Goal: Task Accomplishment & Management: Manage account settings

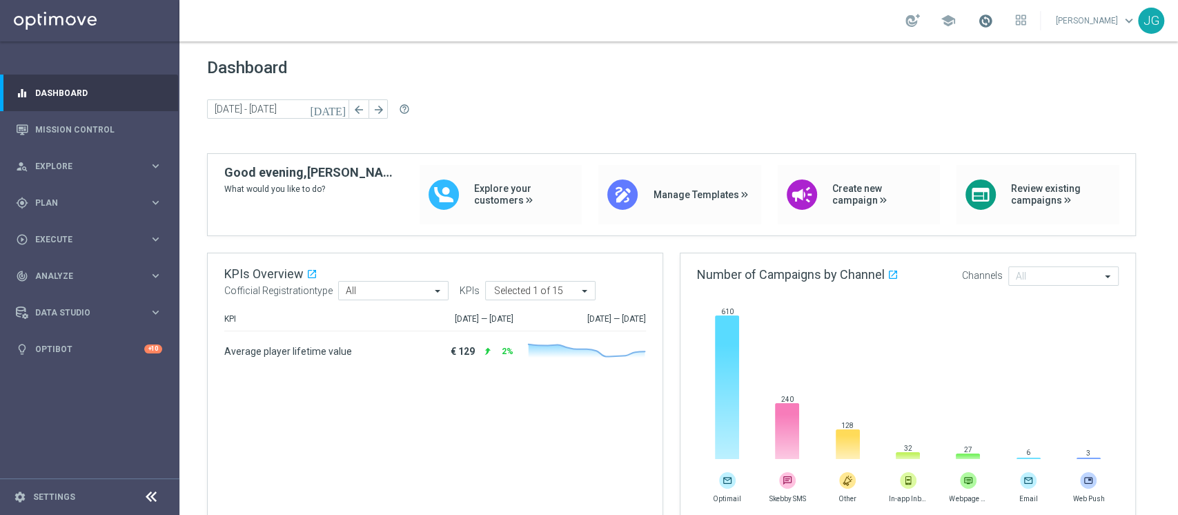
click at [978, 18] on span at bounding box center [985, 20] width 15 height 15
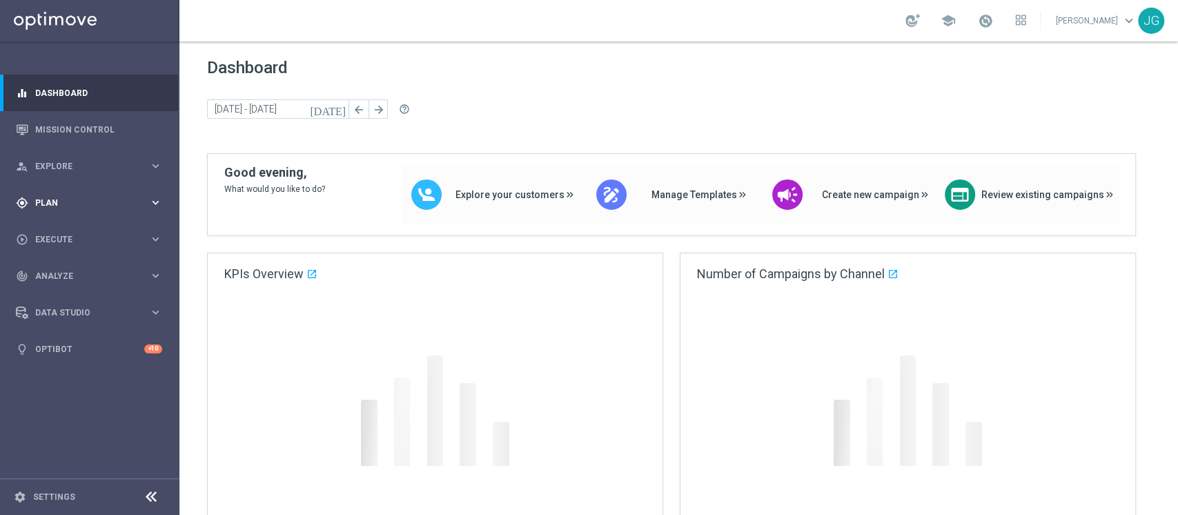
click at [56, 208] on div "gps_fixed Plan keyboard_arrow_right" at bounding box center [89, 202] width 178 height 37
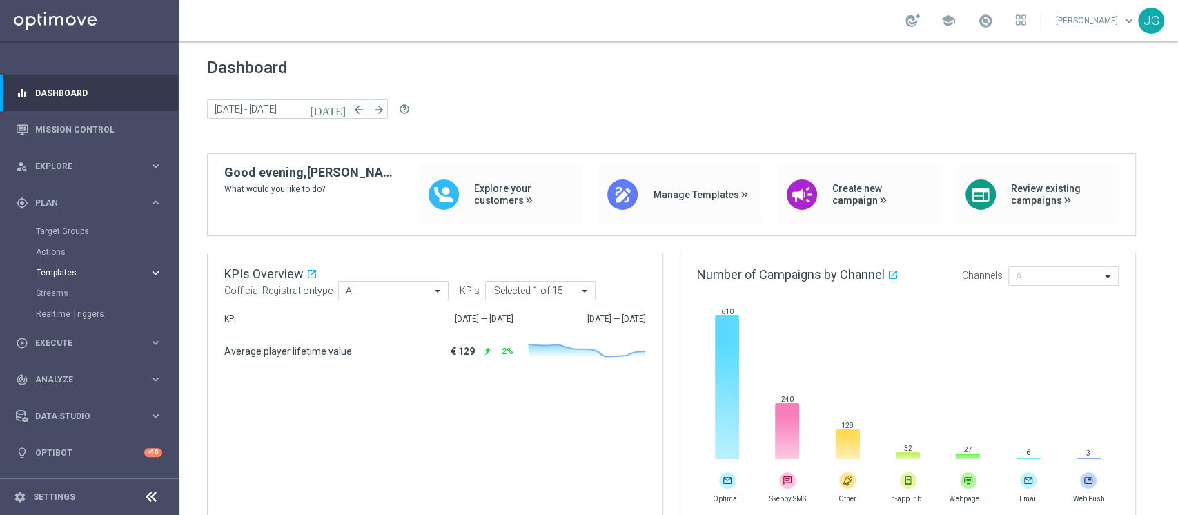
click at [85, 274] on span "Templates" at bounding box center [86, 273] width 99 height 8
click at [62, 291] on link "Optimail" at bounding box center [93, 293] width 101 height 11
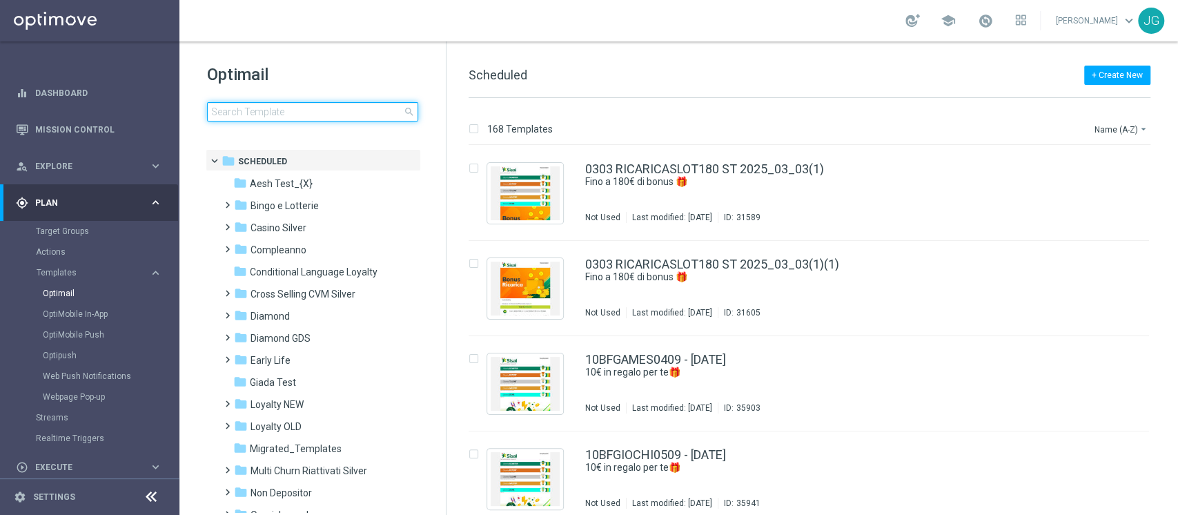
click at [233, 110] on input at bounding box center [312, 111] width 211 height 19
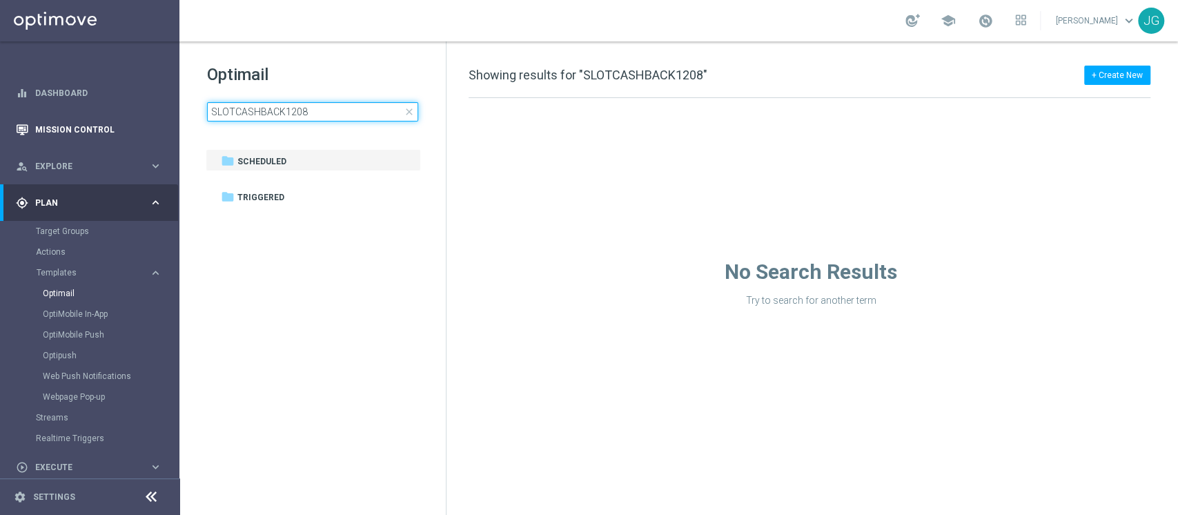
drag, startPoint x: 315, startPoint y: 107, endPoint x: 0, endPoint y: 142, distance: 316.6
click at [0, 142] on main "equalizer Dashboard Mission Control" at bounding box center [589, 257] width 1178 height 515
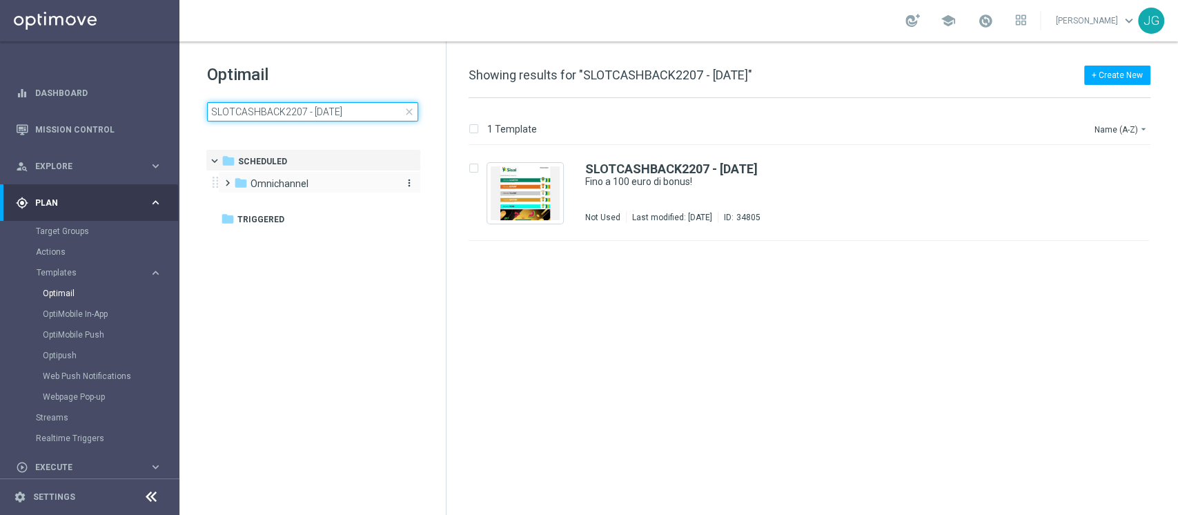
type input "SLOTCASHBACK2207 - 22.07.2025"
click at [309, 188] on div "folder Omnichannel" at bounding box center [313, 184] width 159 height 16
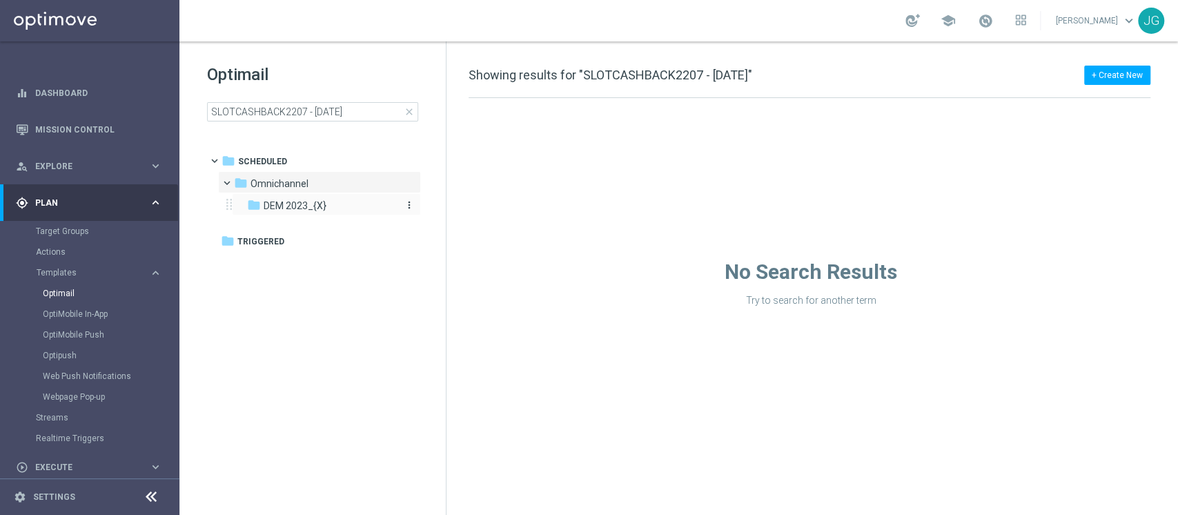
click at [320, 204] on span "DEM 2023_{X}" at bounding box center [295, 205] width 63 height 12
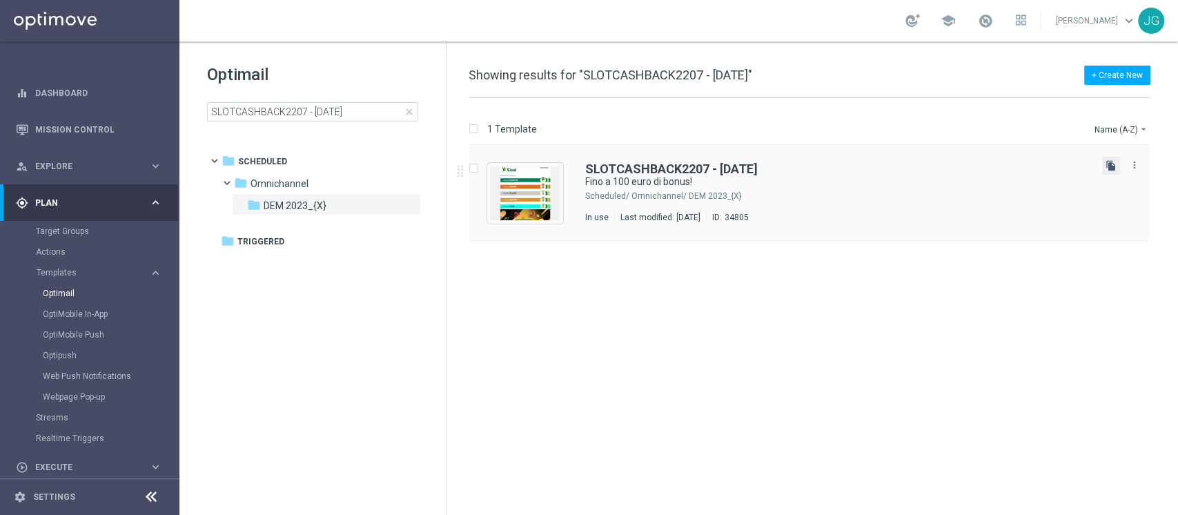
click at [1112, 166] on icon "file_copy" at bounding box center [1111, 165] width 11 height 11
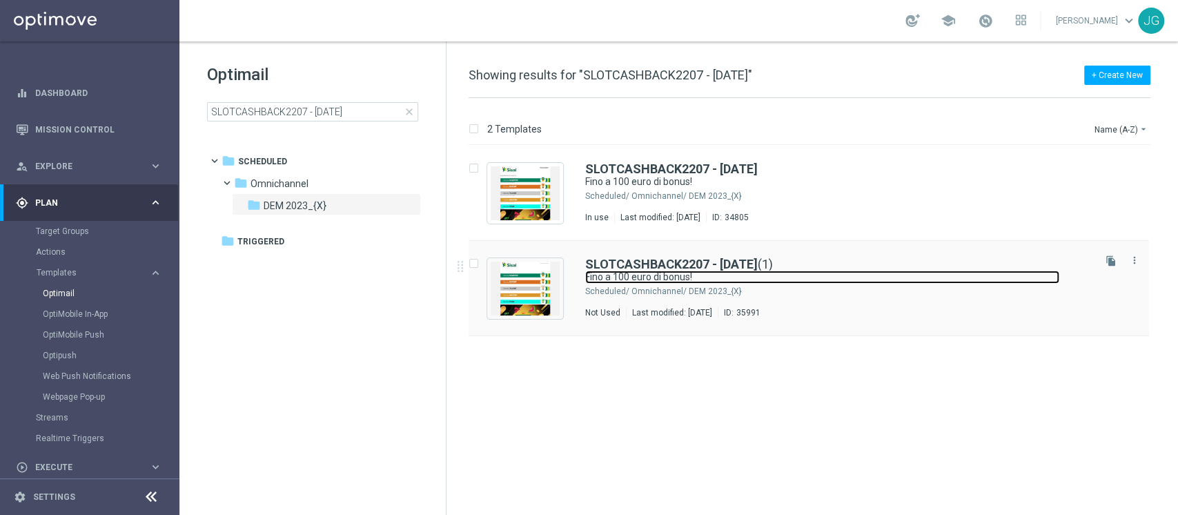
click at [910, 279] on link "Fino a 100 euro di bonus!" at bounding box center [822, 277] width 474 height 13
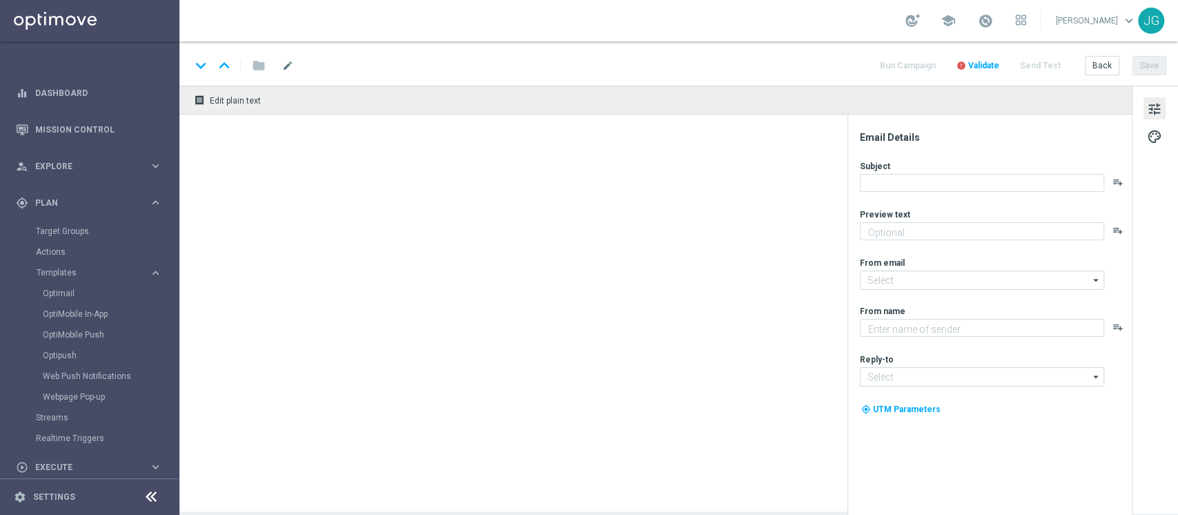
type textarea "Scopri cosa ti abbiamo riservato!"
type input "newsletter@comunicazioni.sisal.it"
type textarea "Sisal"
type input "info@sisal.it"
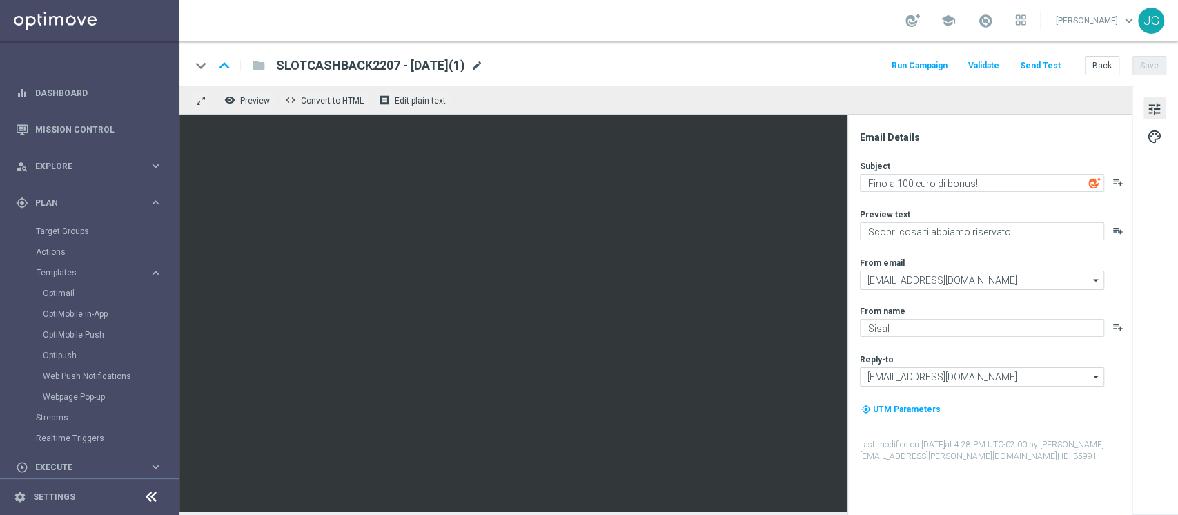
click at [483, 62] on span "mode_edit" at bounding box center [477, 65] width 12 height 12
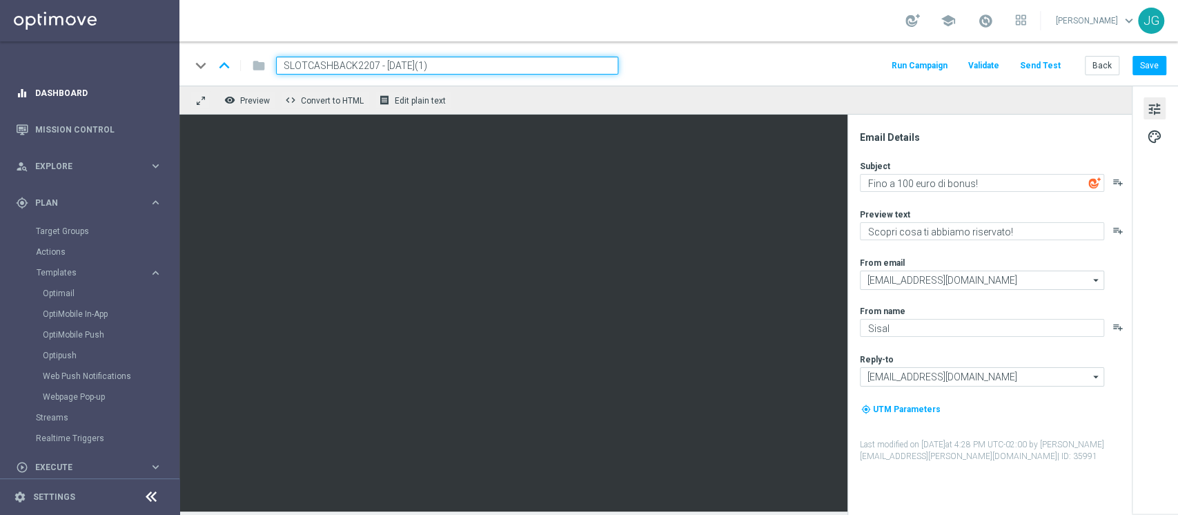
drag, startPoint x: 376, startPoint y: 63, endPoint x: 166, endPoint y: 87, distance: 211.2
click at [166, 87] on main "equalizer Dashboard Mission Control" at bounding box center [589, 257] width 1178 height 515
paste input "B09-1"
click at [458, 68] on input "SLOTCB09-1 - 22.07.2025(1)" at bounding box center [447, 66] width 342 height 18
type input "SLOTCB09-1 - 09.09.2025"
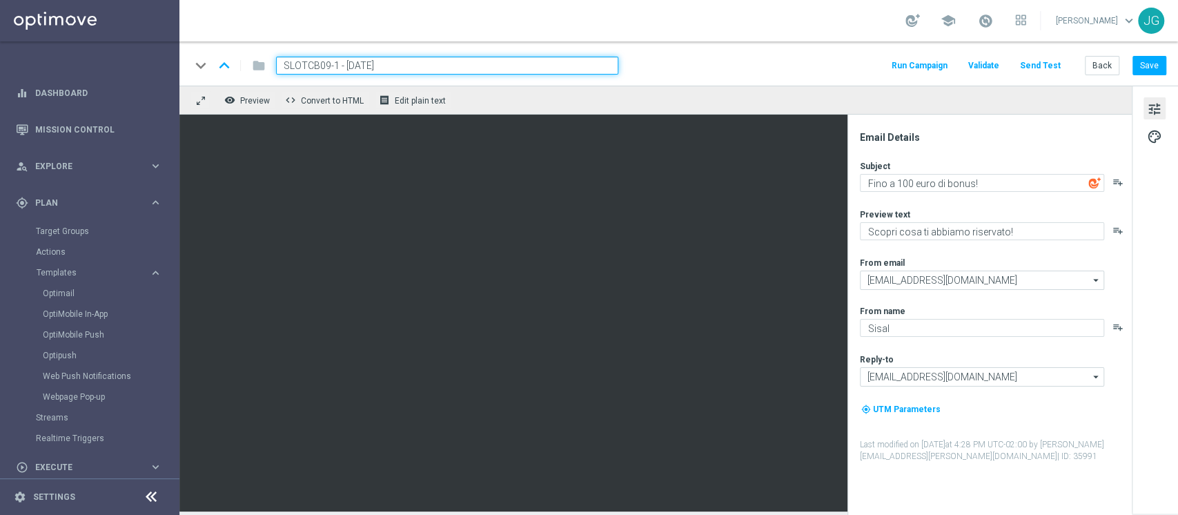
drag, startPoint x: 462, startPoint y: 65, endPoint x: 214, endPoint y: 58, distance: 247.9
click at [214, 58] on div "keyboard_arrow_down keyboard_arrow_up folder SLOTCB09-1 - 09.09.2025" at bounding box center [405, 66] width 428 height 18
click at [1154, 73] on button "Save" at bounding box center [1150, 65] width 34 height 19
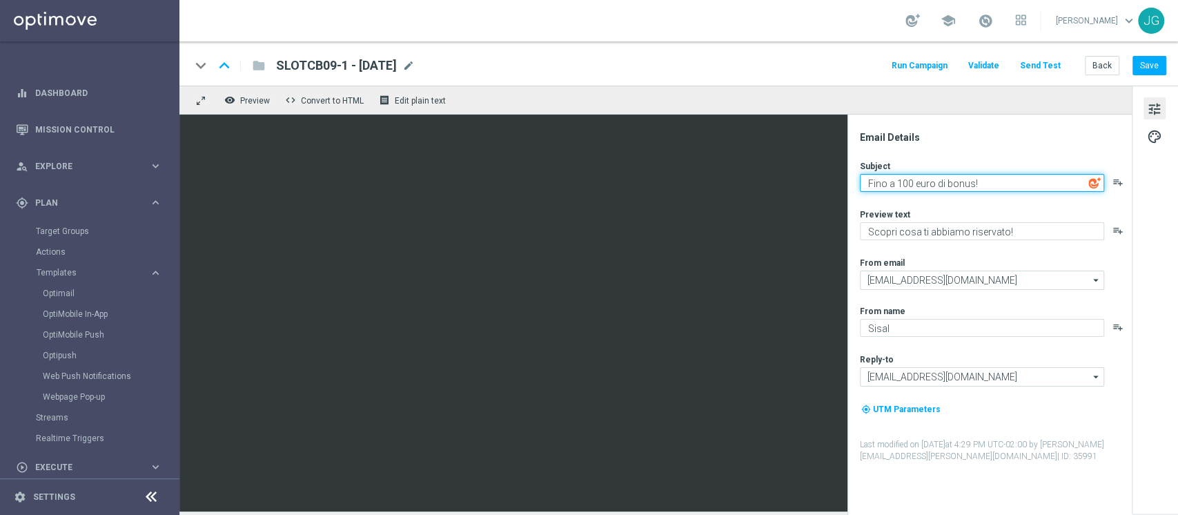
click at [902, 183] on textarea "Fino a 100 euro di bonus!" at bounding box center [982, 183] width 244 height 18
type textarea "Fino a 300 euro di bonus!"
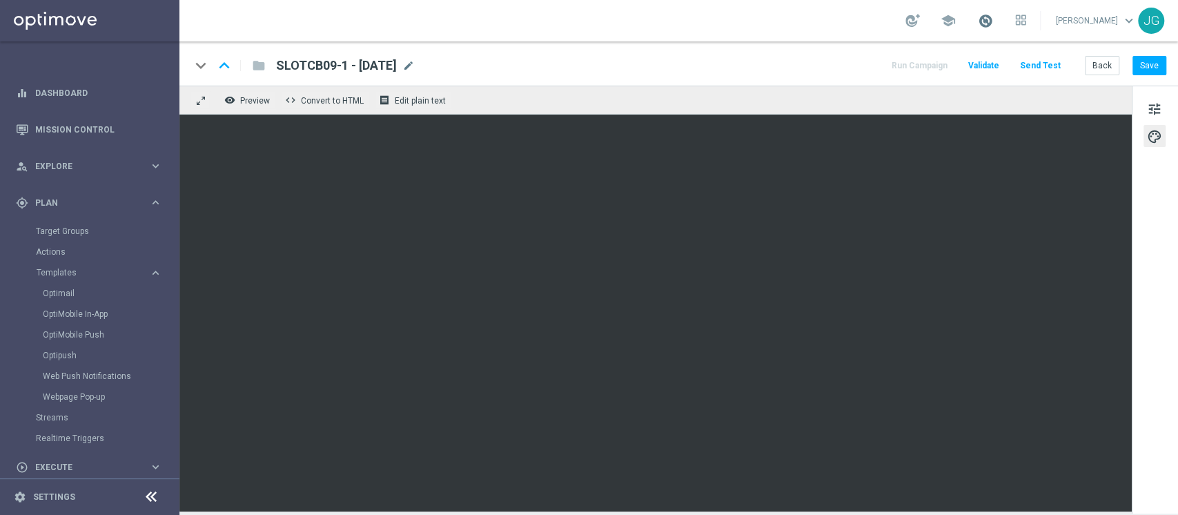
click at [979, 23] on span at bounding box center [985, 20] width 15 height 15
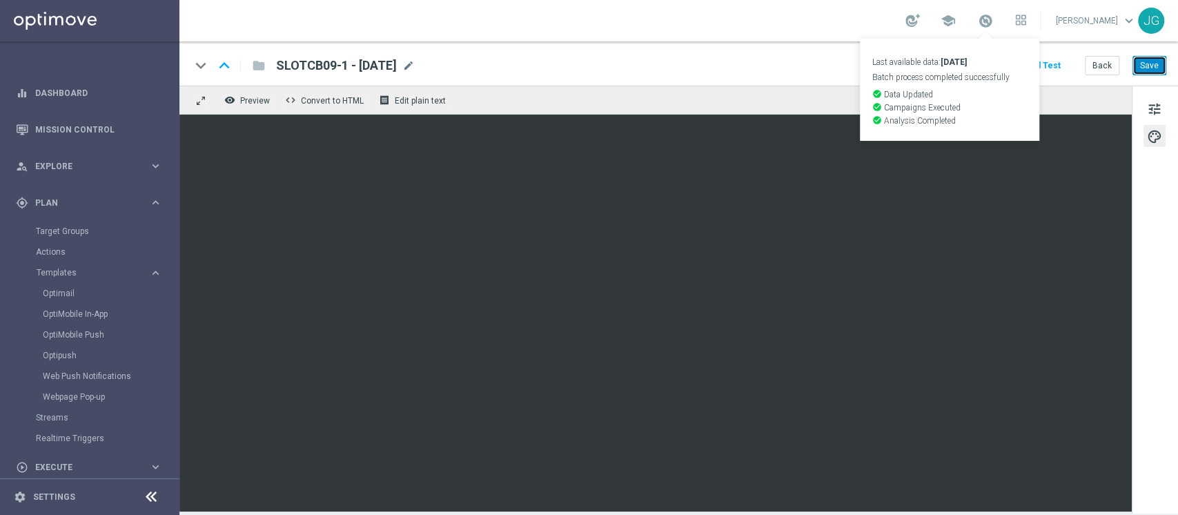
click at [1160, 61] on button "Save" at bounding box center [1150, 65] width 34 height 19
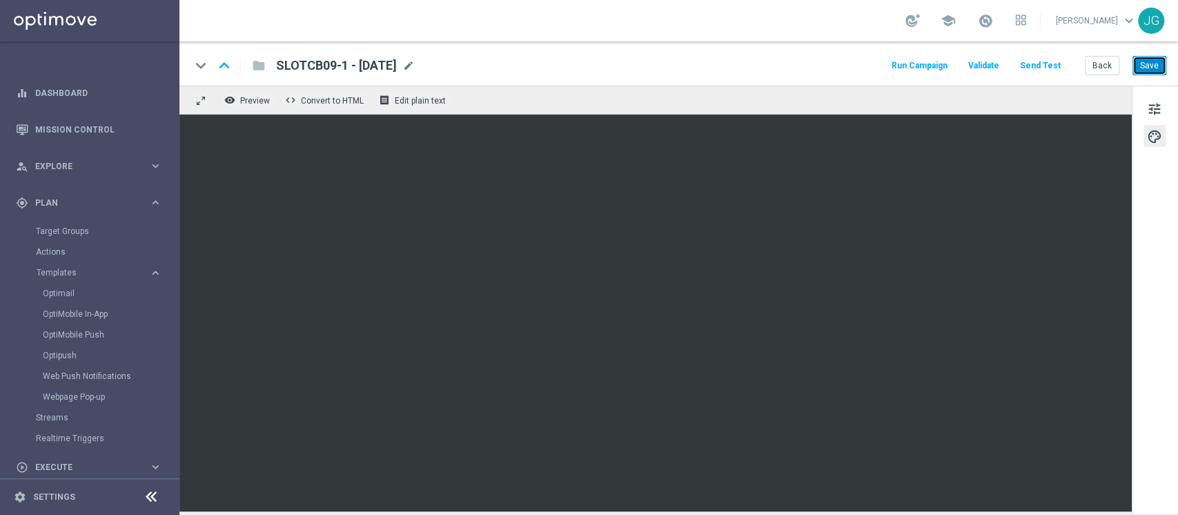
click at [1155, 68] on button "Save" at bounding box center [1150, 65] width 34 height 19
click at [1140, 67] on button "Save" at bounding box center [1150, 65] width 34 height 19
click at [978, 14] on span at bounding box center [985, 20] width 15 height 15
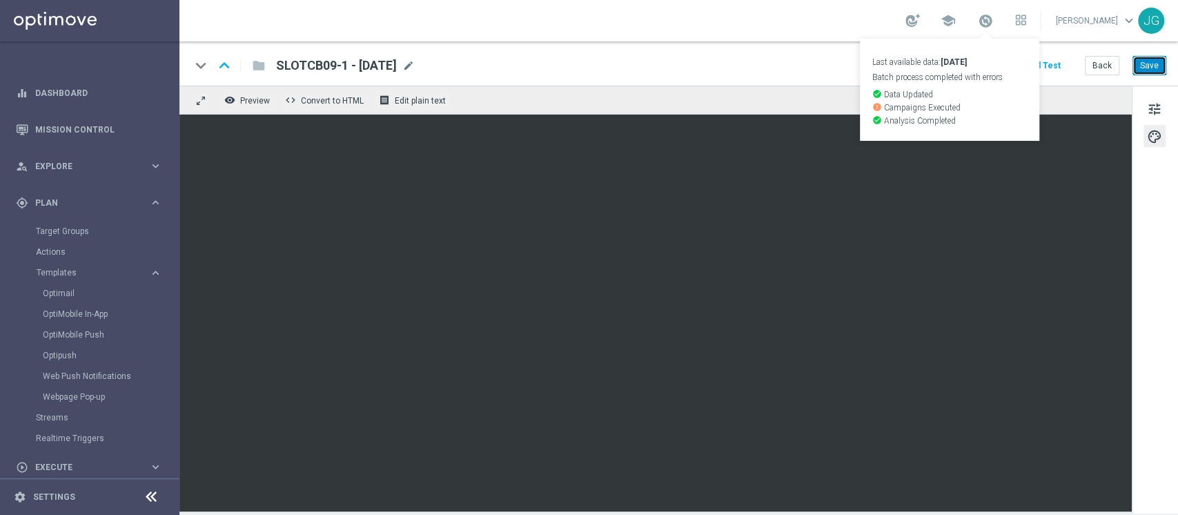
click at [1158, 66] on button "Save" at bounding box center [1150, 65] width 34 height 19
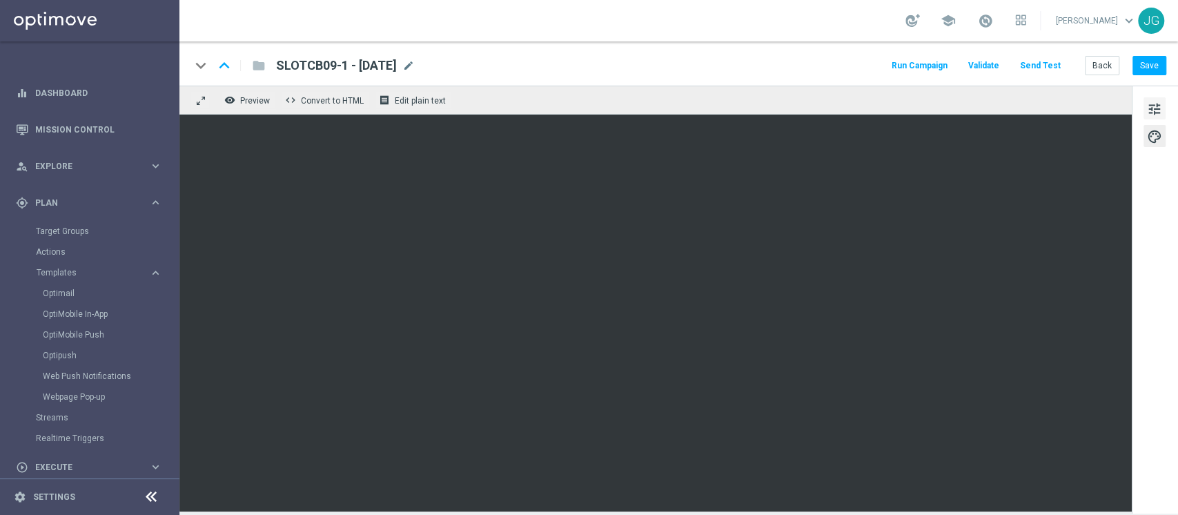
click at [1155, 101] on span "tune" at bounding box center [1154, 109] width 15 height 18
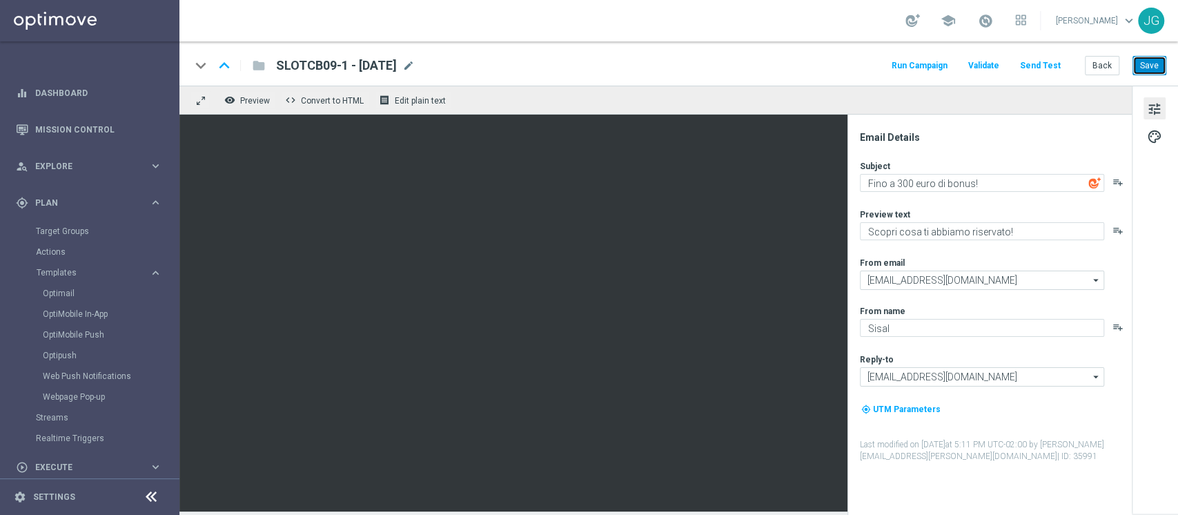
click at [1153, 64] on button "Save" at bounding box center [1150, 65] width 34 height 19
click at [58, 293] on link "Optimail" at bounding box center [93, 293] width 101 height 11
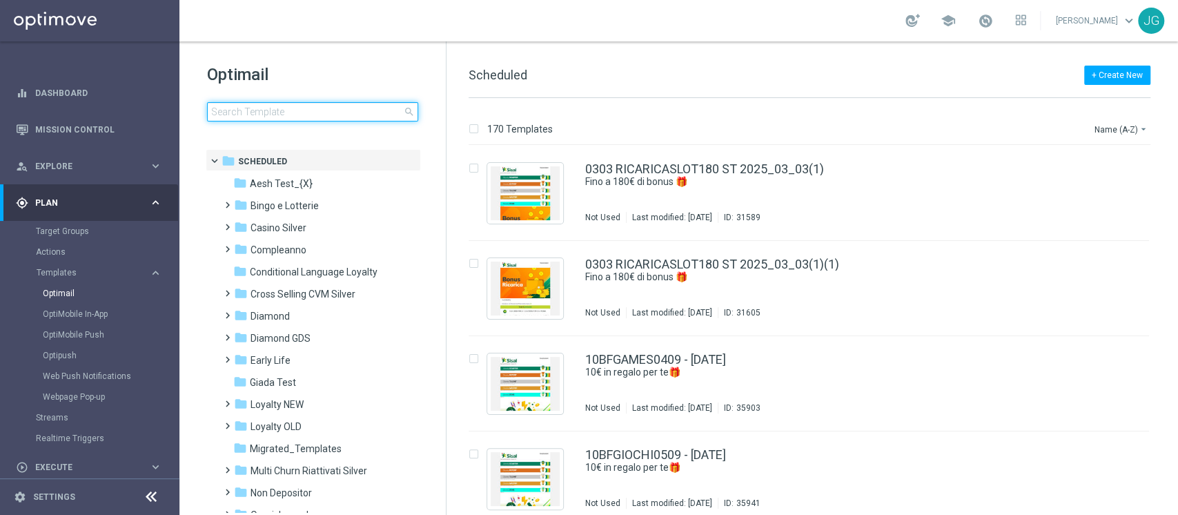
click at [312, 110] on input at bounding box center [312, 111] width 211 height 19
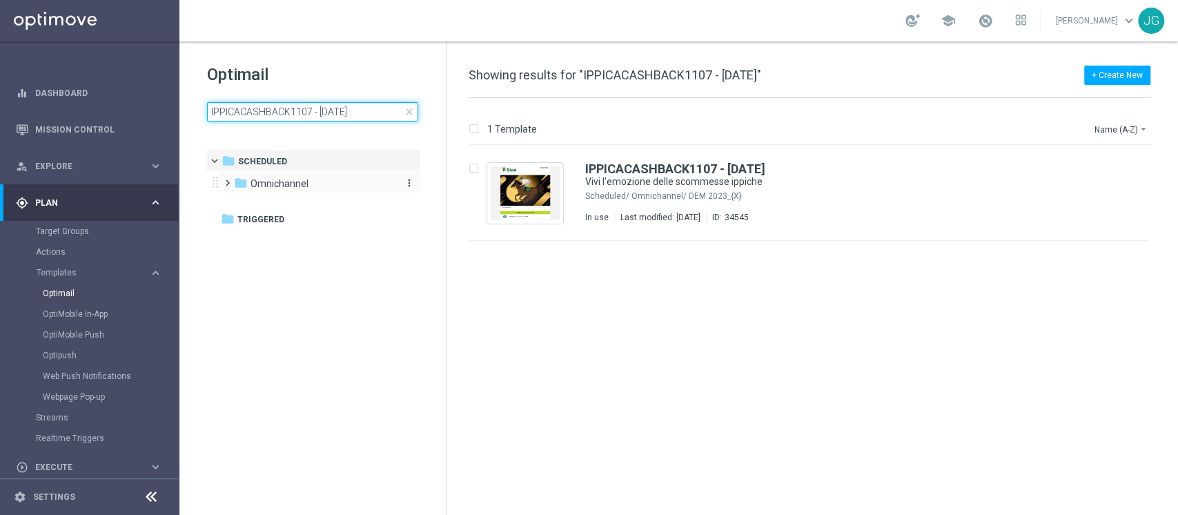
type input "IPPICACASHBACK1107 - 11.07.2025"
click at [334, 191] on div "folder Omnichannel" at bounding box center [313, 184] width 159 height 16
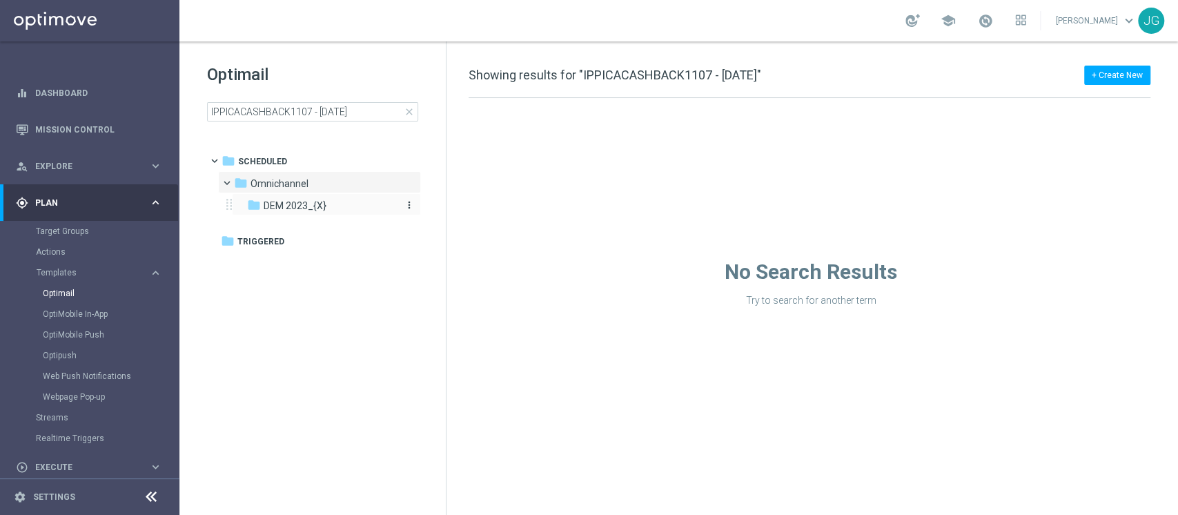
click at [321, 213] on div "folder DEM 2023_{X}" at bounding box center [320, 206] width 147 height 16
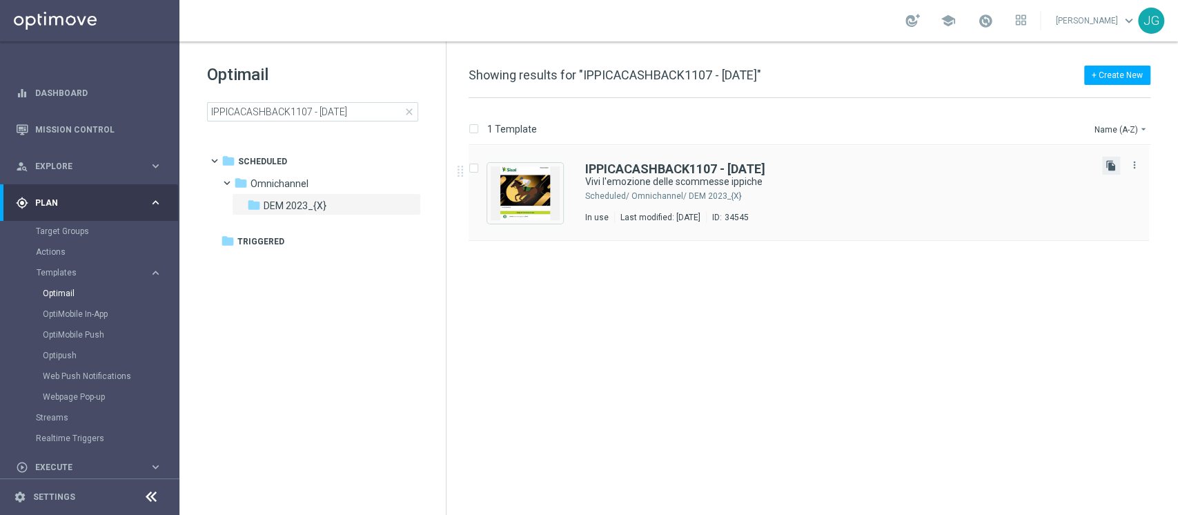
click at [1106, 164] on icon "file_copy" at bounding box center [1111, 165] width 11 height 11
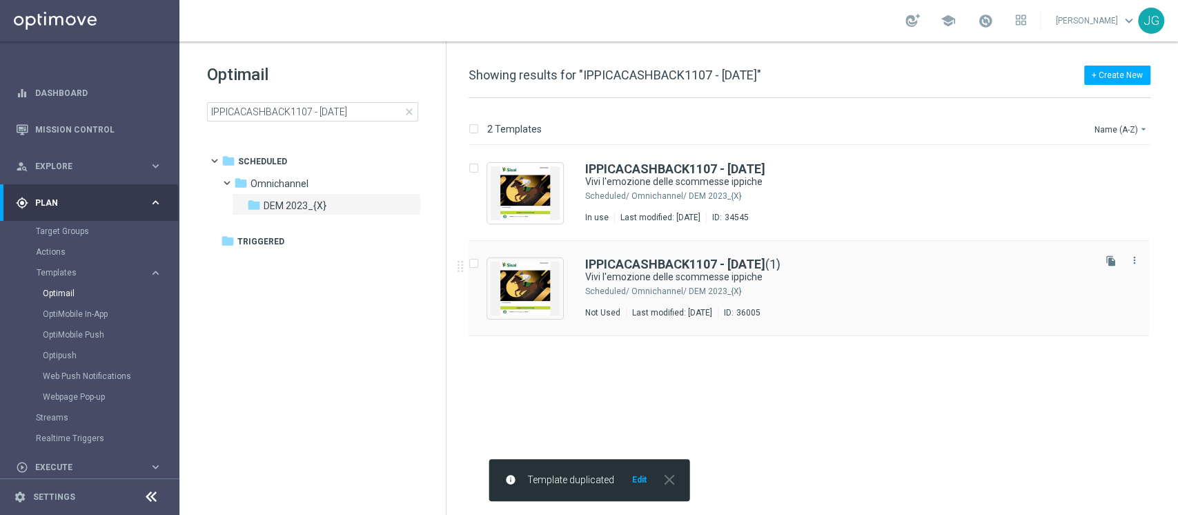
click at [884, 291] on div "Omnichannel/ DEM 2023_{X}" at bounding box center [862, 291] width 460 height 11
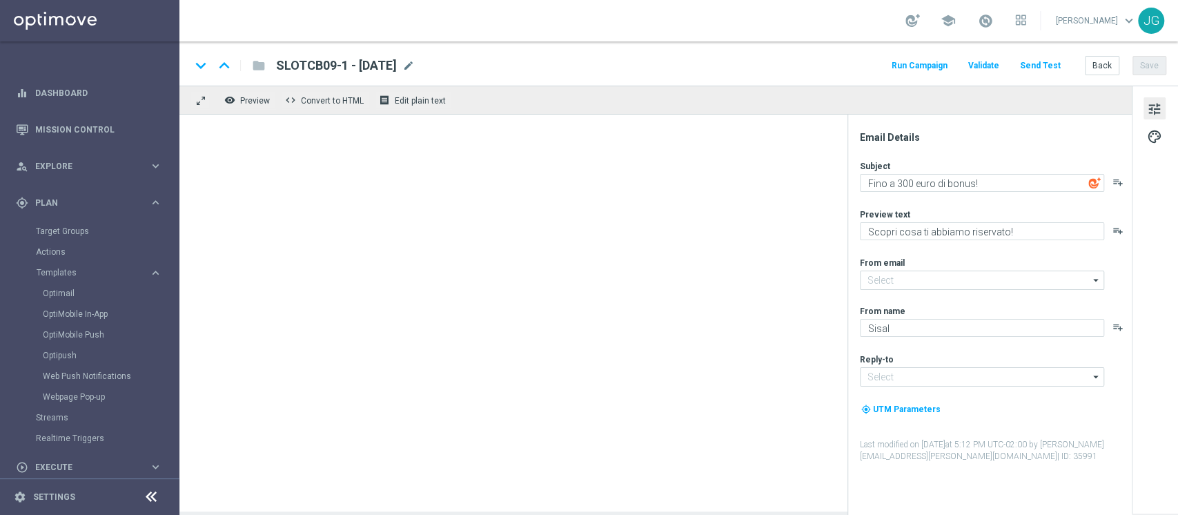
type input "IPPICACASHBACK1107 - 11.07.2025(1)"
type textarea "Vivi l'emozione delle scommesse ippiche"
type textarea "Fino a 150€"
type input "newsletter@comunicazioni.sisal.it"
type input "info@sisal.it"
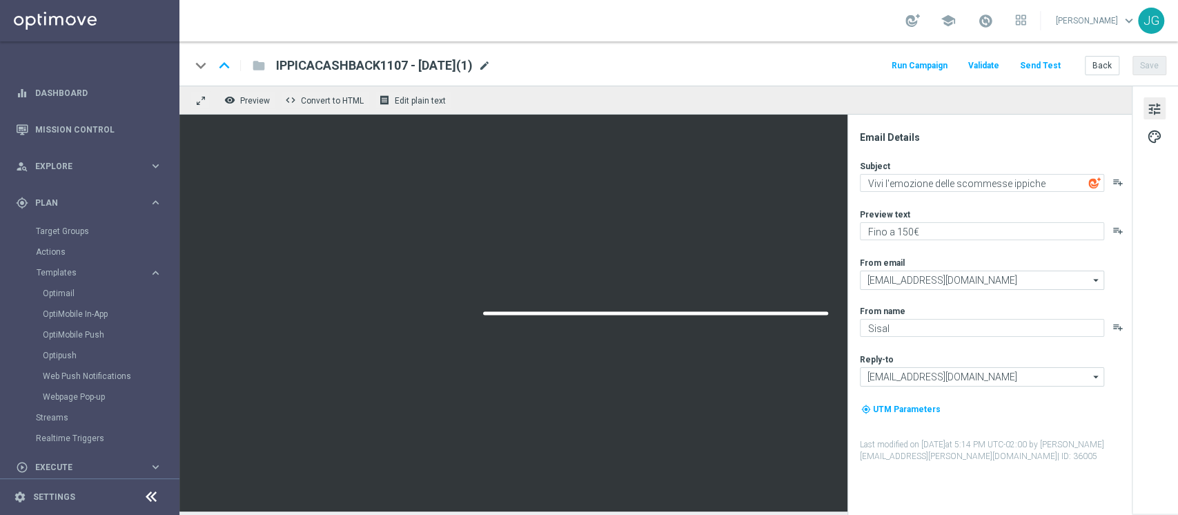
click at [491, 71] on span "mode_edit" at bounding box center [484, 65] width 12 height 12
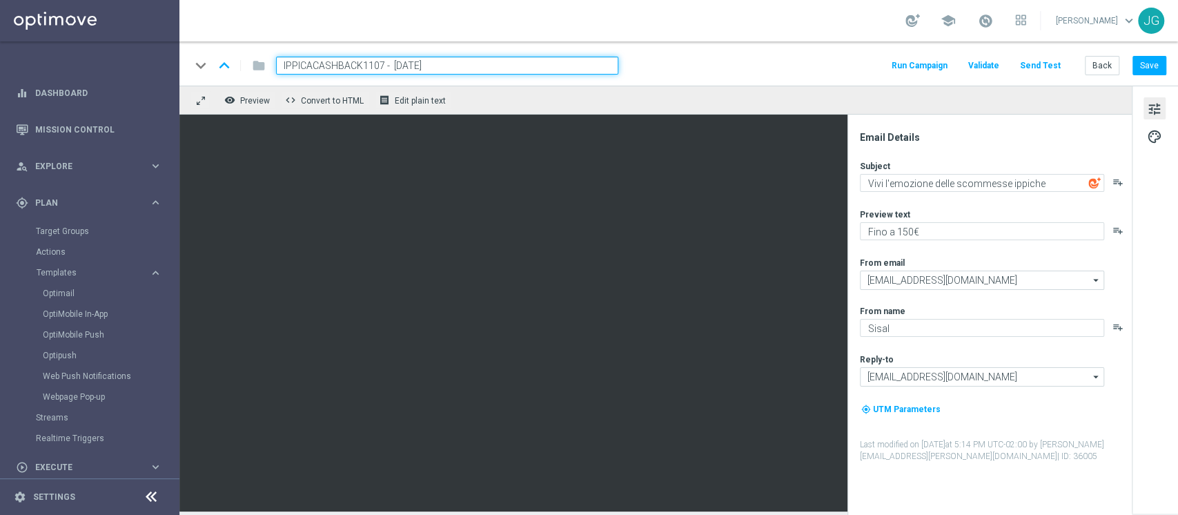
drag, startPoint x: 383, startPoint y: 64, endPoint x: 204, endPoint y: 81, distance: 180.4
click at [204, 81] on div "keyboard_arrow_down keyboard_arrow_up folder IPPICACASHBACK1107 - 09.09.2025 Ru…" at bounding box center [678, 63] width 999 height 44
paste input "B09"
type input "IPPICACB09 - 09.09.2025"
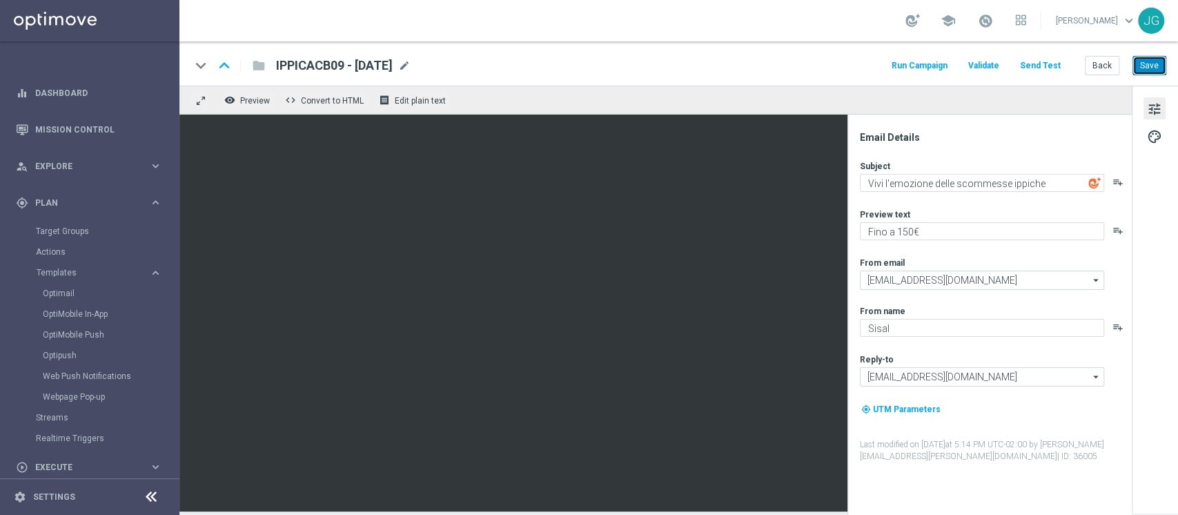
click at [1149, 59] on button "Save" at bounding box center [1150, 65] width 34 height 19
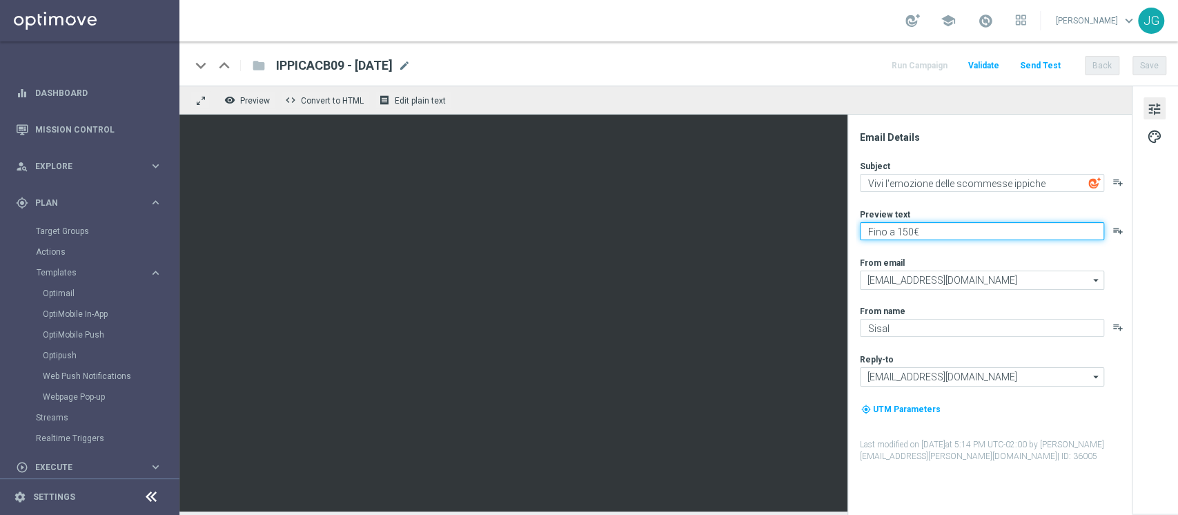
click at [903, 231] on textarea "Fino a 150€" at bounding box center [982, 231] width 244 height 18
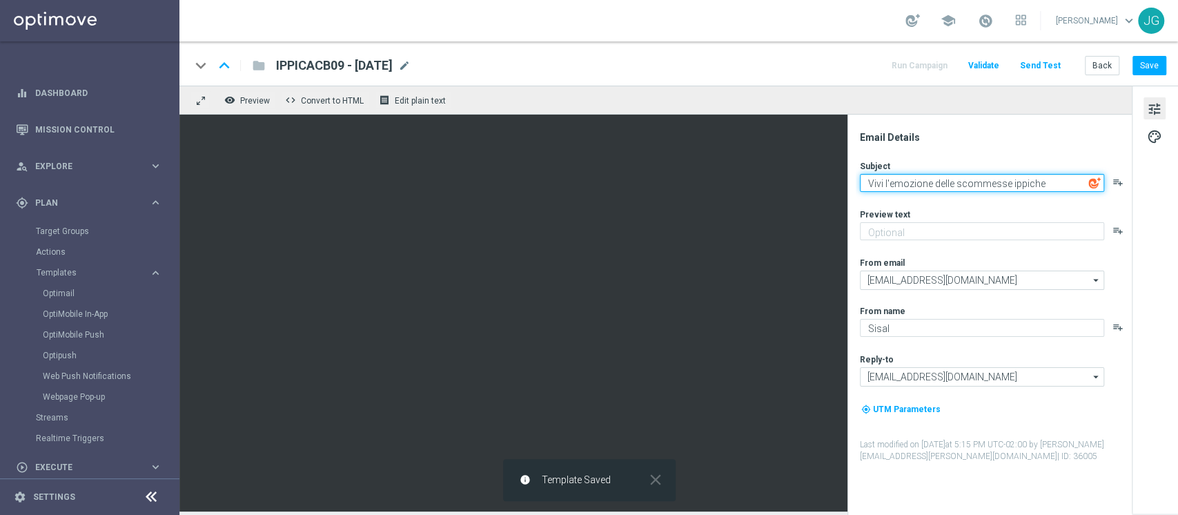
click at [864, 186] on textarea "Vivi l'emozione delle scommesse ippiche" at bounding box center [982, 183] width 244 height 18
paste textarea "Fino a 150€"
click at [909, 184] on textarea "Fino a 150€: Vivi l'emozione delle scommesse ippiche" at bounding box center [982, 183] width 244 height 18
type textarea "Fino a 100€: Vivi l'emozione delle scommesse ippiche"
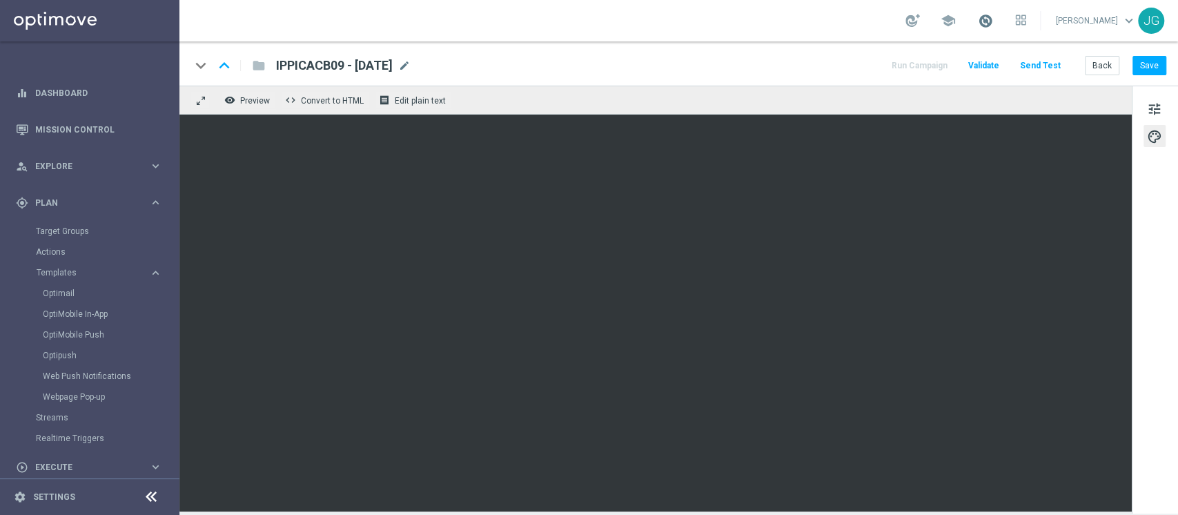
click at [978, 22] on span at bounding box center [985, 20] width 15 height 15
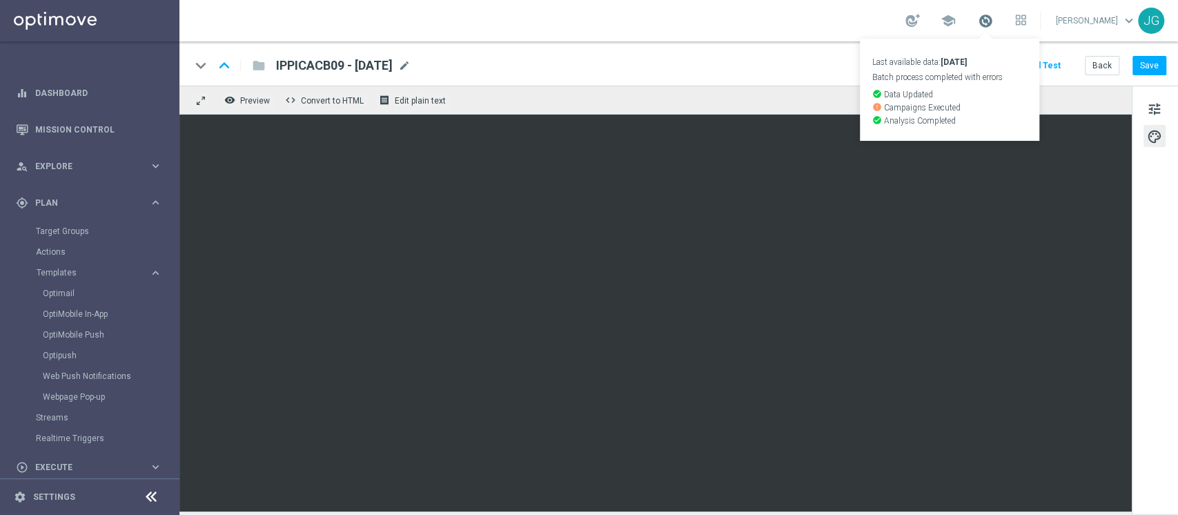
click at [978, 22] on span at bounding box center [985, 20] width 15 height 15
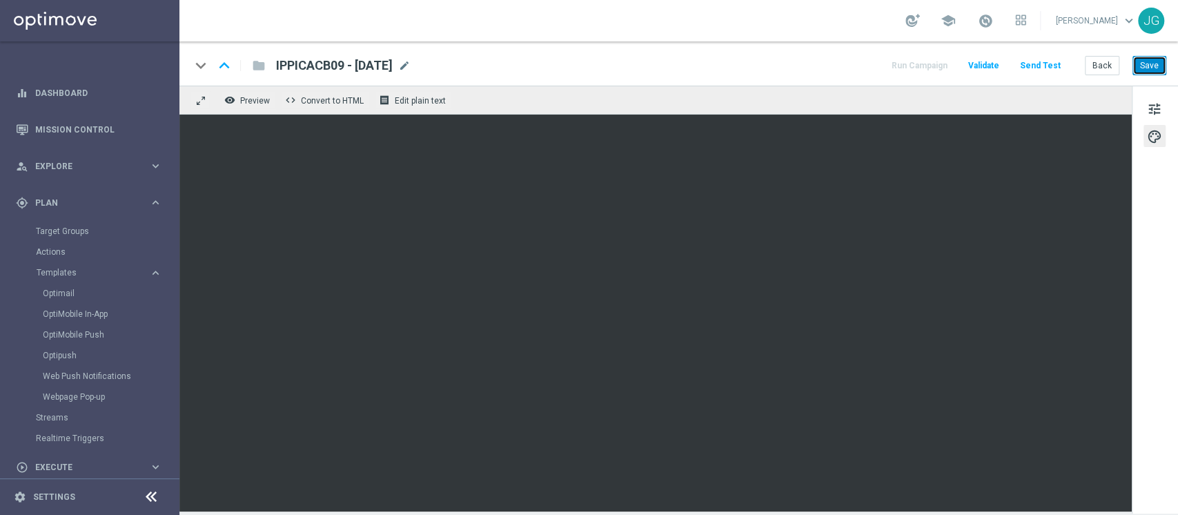
click at [1156, 62] on button "Save" at bounding box center [1150, 65] width 34 height 19
drag, startPoint x: 422, startPoint y: 64, endPoint x: 275, endPoint y: 61, distance: 147.7
click at [275, 61] on div "IPPICACB09 - 09.09.2025 IPPICACB09 - 09.09.2025 mode_edit" at bounding box center [338, 66] width 146 height 18
copy span "IPPICACB09 - 09.09.2025"
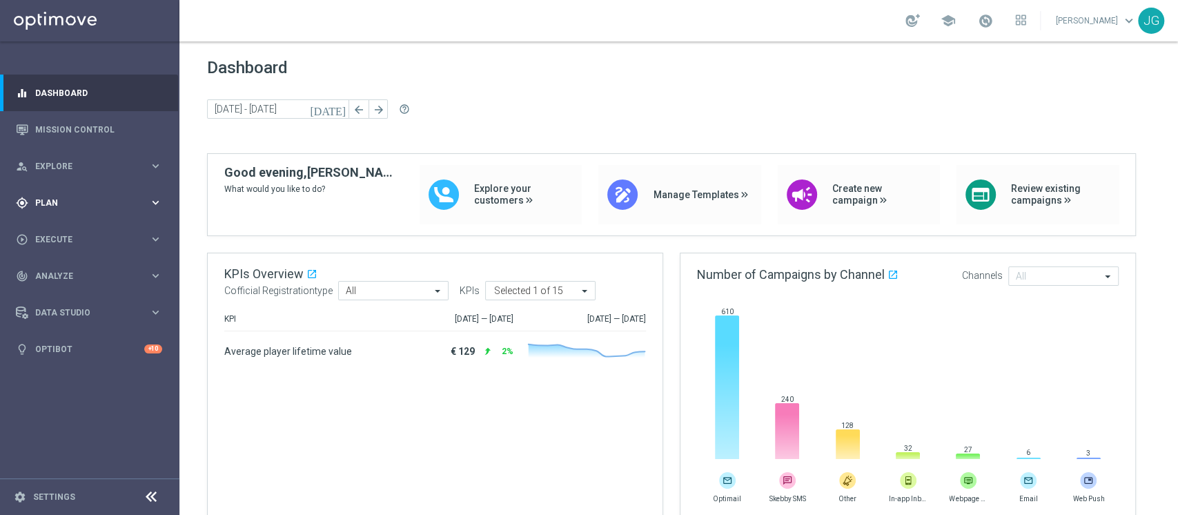
click at [88, 213] on div "gps_fixed Plan keyboard_arrow_right" at bounding box center [89, 202] width 178 height 37
click at [75, 232] on link "Target Groups" at bounding box center [90, 231] width 108 height 11
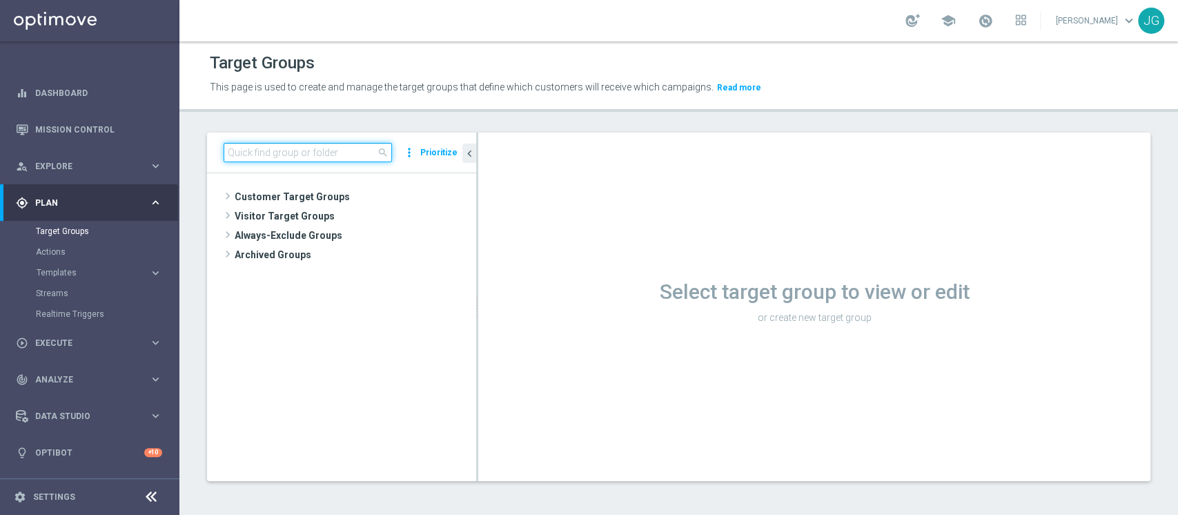
click at [315, 147] on input at bounding box center [308, 152] width 168 height 19
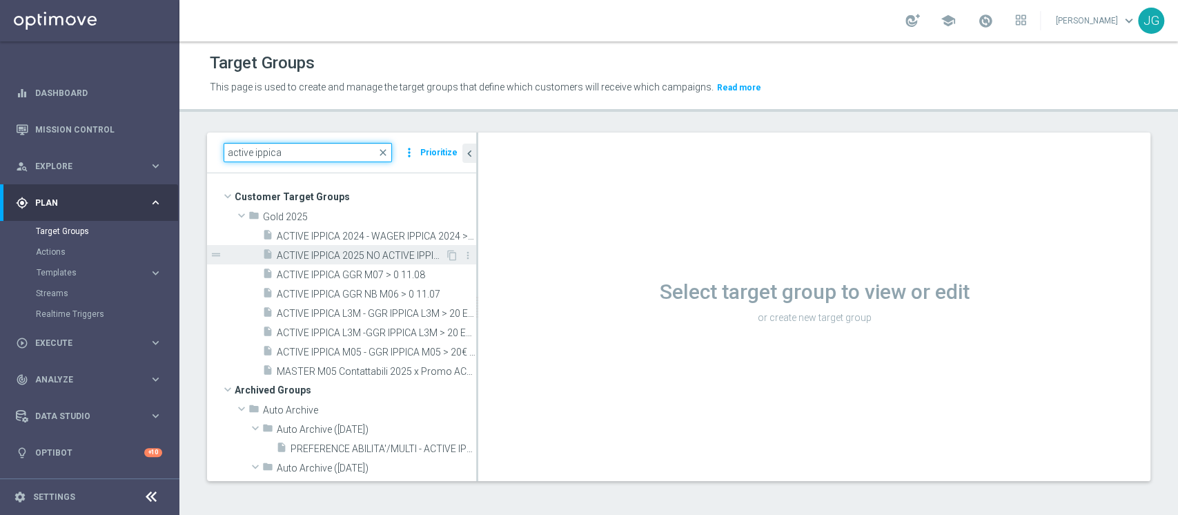
type input "active ippica"
click at [371, 255] on span "ACTIVE IPPICA 2025 NO ACTIVE IPPICA M05 03.06" at bounding box center [361, 256] width 168 height 12
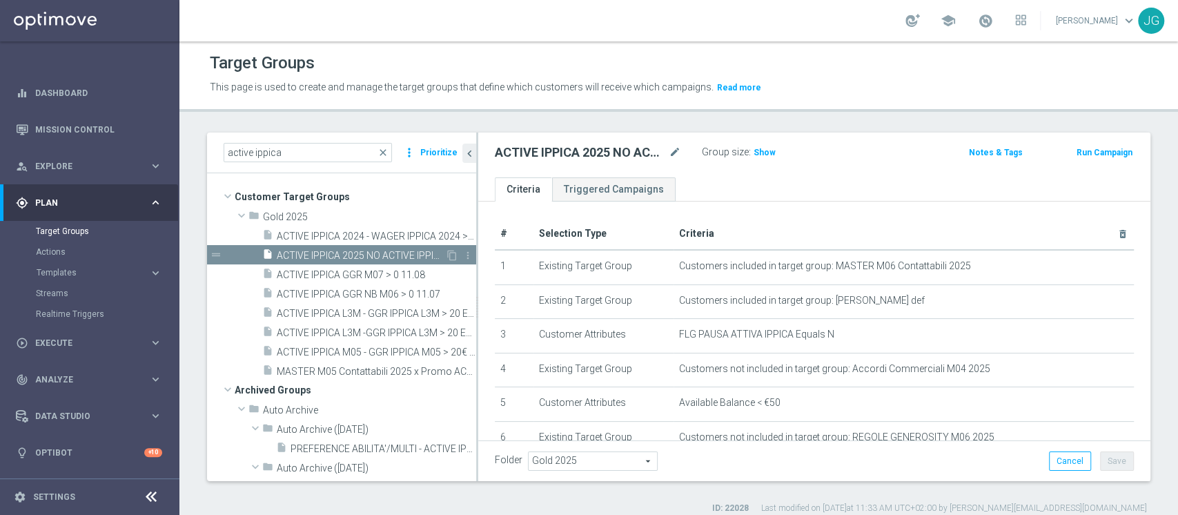
click at [362, 251] on span "ACTIVE IPPICA 2025 NO ACTIVE IPPICA M05 03.06" at bounding box center [361, 256] width 168 height 12
click at [367, 272] on span "ACTIVE IPPICA GGR M07 > 0 11.08" at bounding box center [360, 275] width 166 height 12
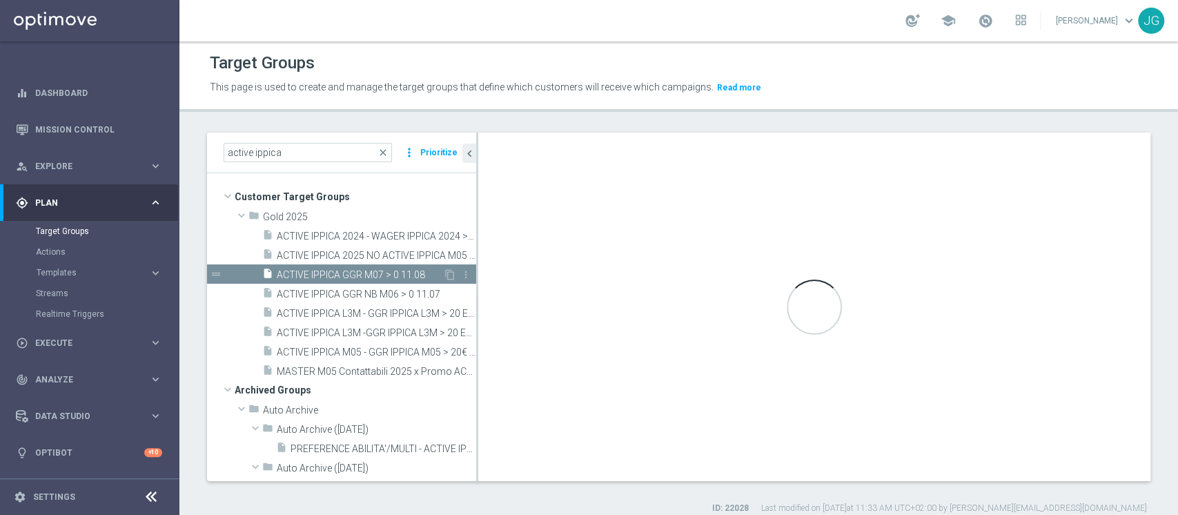
type textarea "(1 AND 2 AND 3 AND 4 and 5) OR 6"
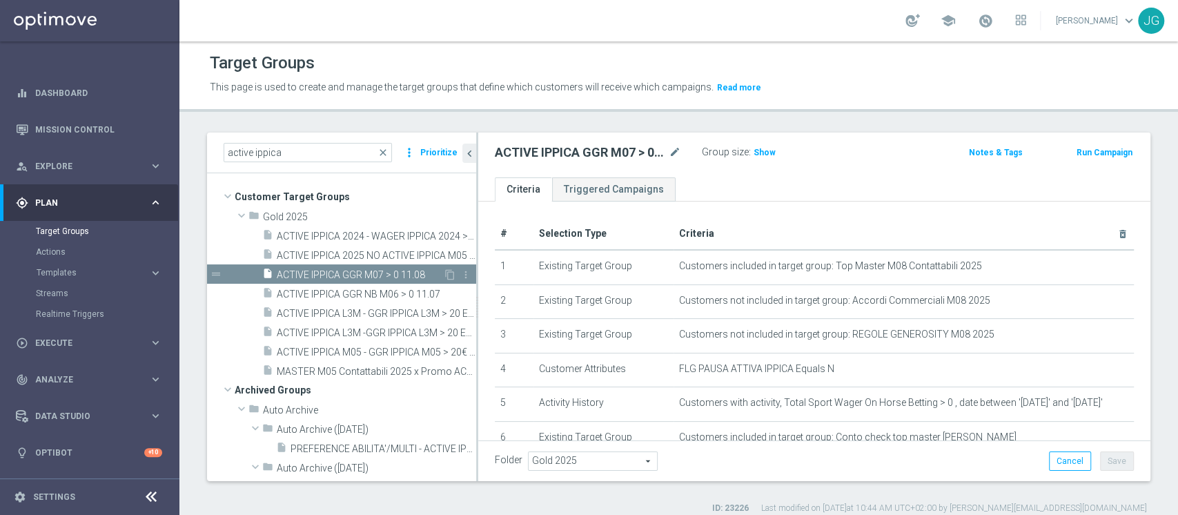
click at [367, 272] on span "ACTIVE IPPICA GGR M07 > 0 11.08" at bounding box center [360, 275] width 166 height 12
click at [445, 271] on icon "content_copy" at bounding box center [450, 274] width 11 height 11
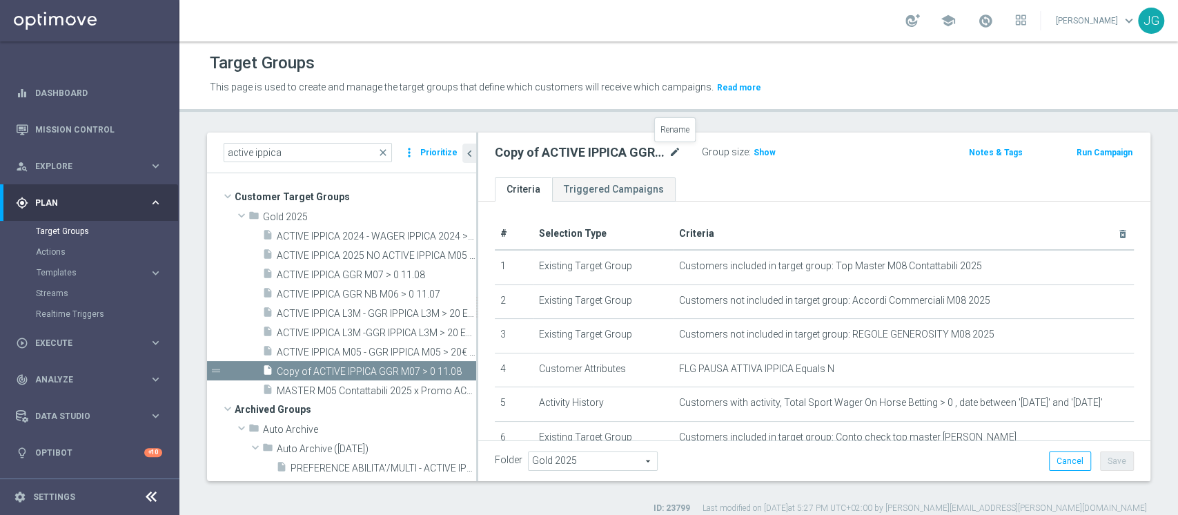
click at [674, 150] on icon "mode_edit" at bounding box center [675, 152] width 12 height 17
type input "ATTIVI IPPICA M08 09.09"
click at [773, 183] on ul "Criteria Triggered Campaigns" at bounding box center [814, 189] width 672 height 24
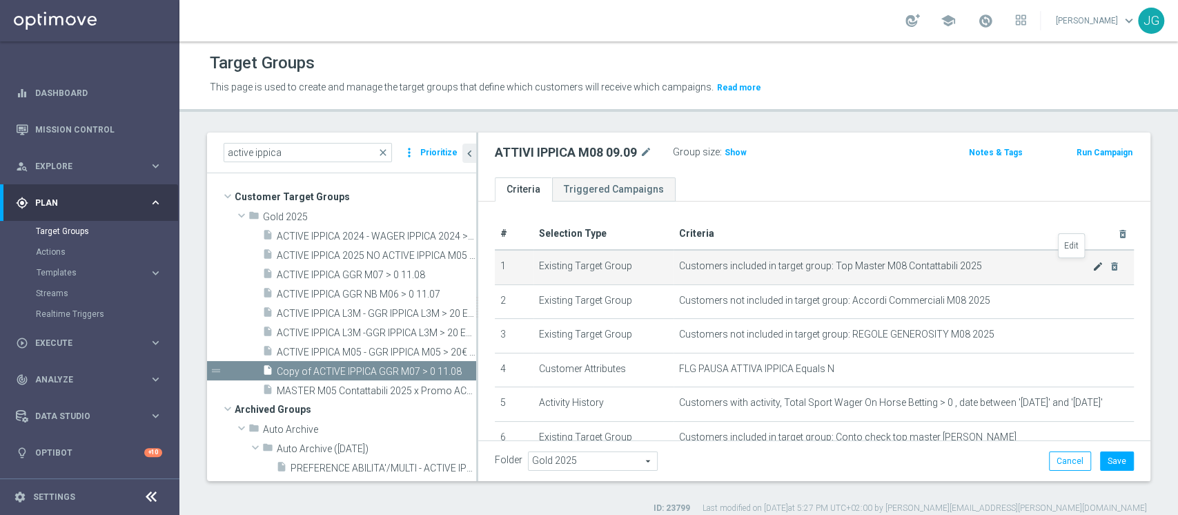
click at [1093, 263] on icon "mode_edit" at bounding box center [1098, 266] width 11 height 11
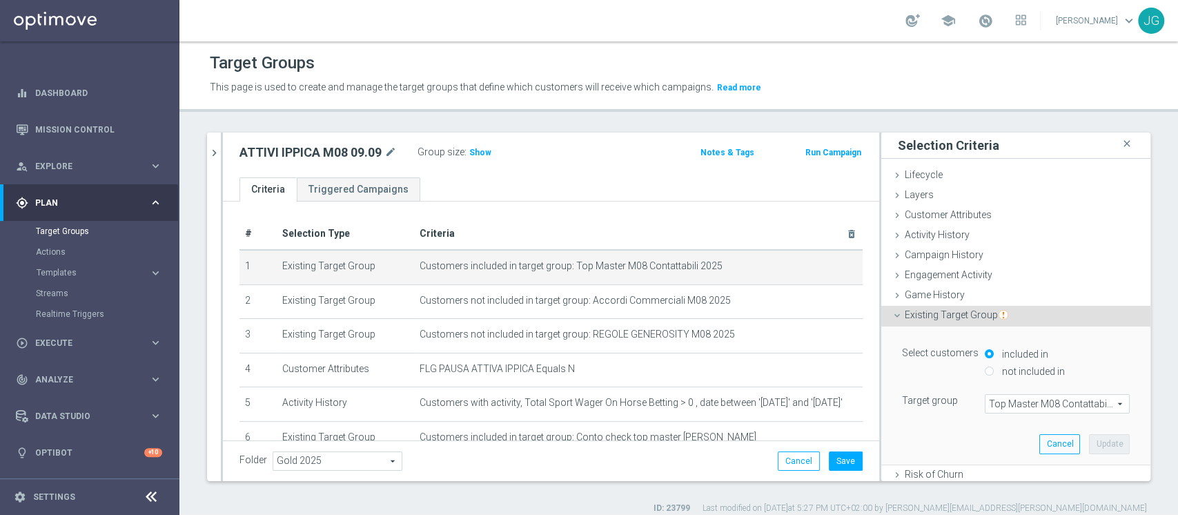
click at [991, 411] on span "Top Master M08 Contattabili 2025" at bounding box center [1058, 404] width 144 height 18
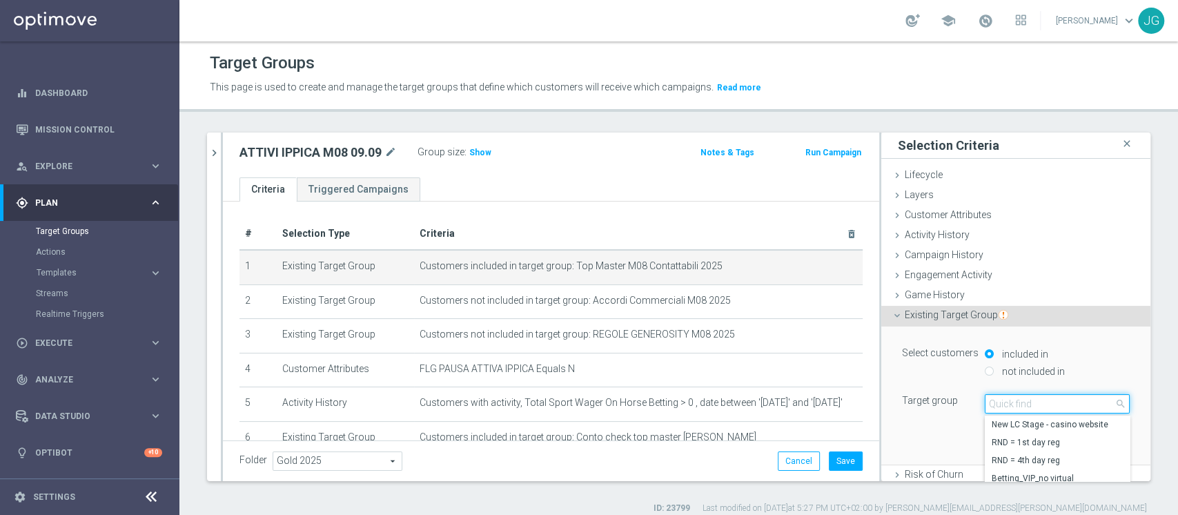
click at [1007, 400] on input "search" at bounding box center [1057, 403] width 145 height 19
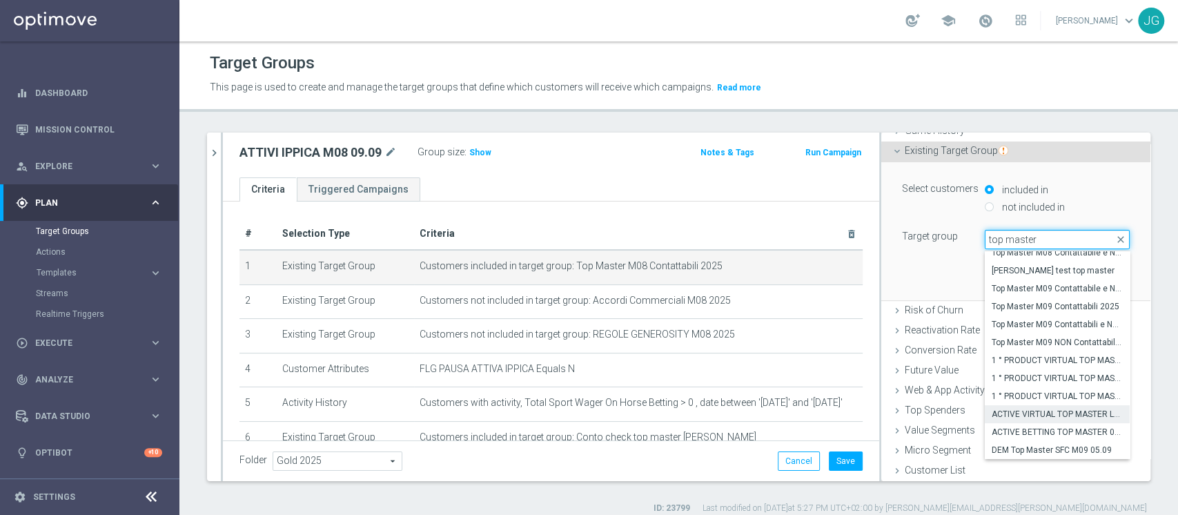
scroll to position [11, 0]
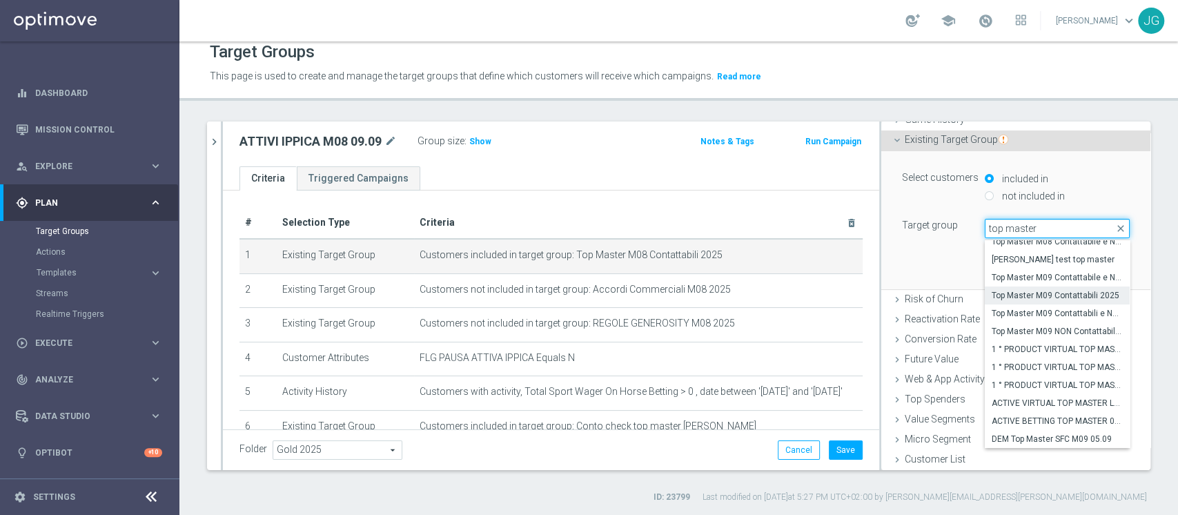
type input "top master"
click at [1022, 294] on span "Top Master M09 Contattabili 2025" at bounding box center [1057, 295] width 131 height 11
type input "Top Master M09 Contattabili 2025"
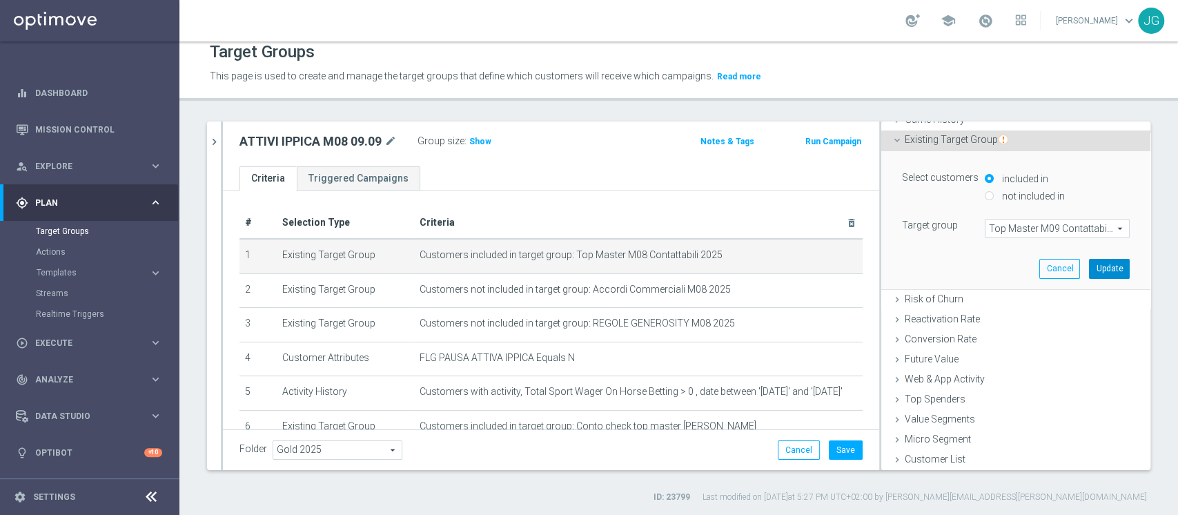
click at [1089, 271] on button "Update" at bounding box center [1109, 268] width 41 height 19
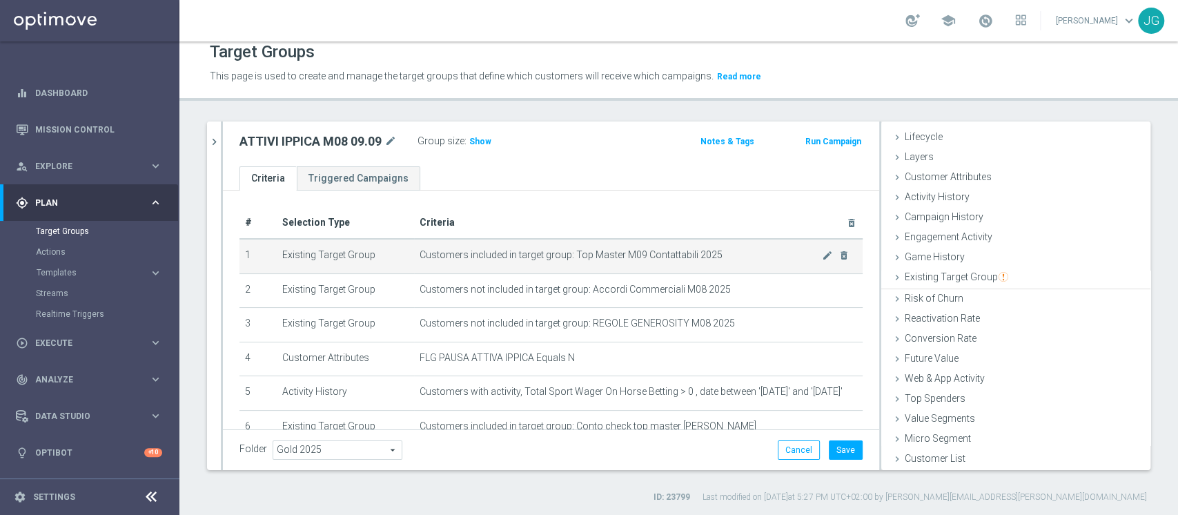
scroll to position [26, 0]
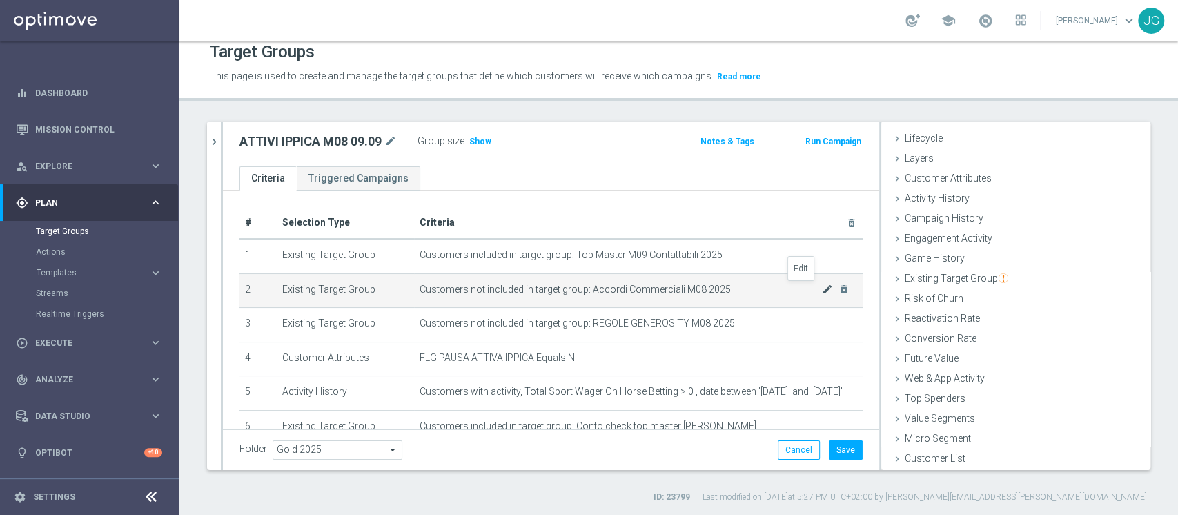
click at [822, 286] on icon "mode_edit" at bounding box center [827, 289] width 11 height 11
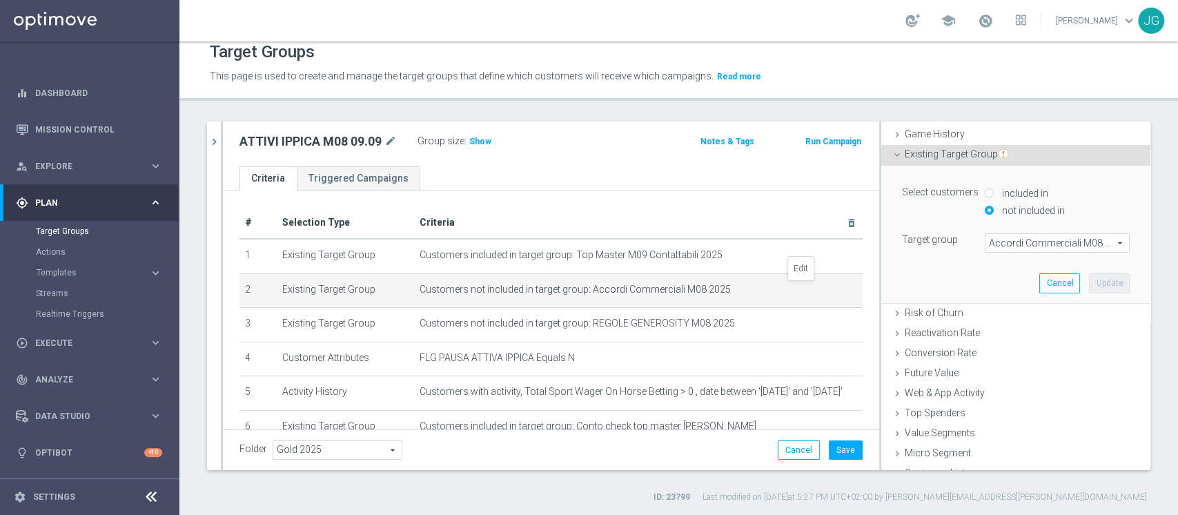
scroll to position [164, 0]
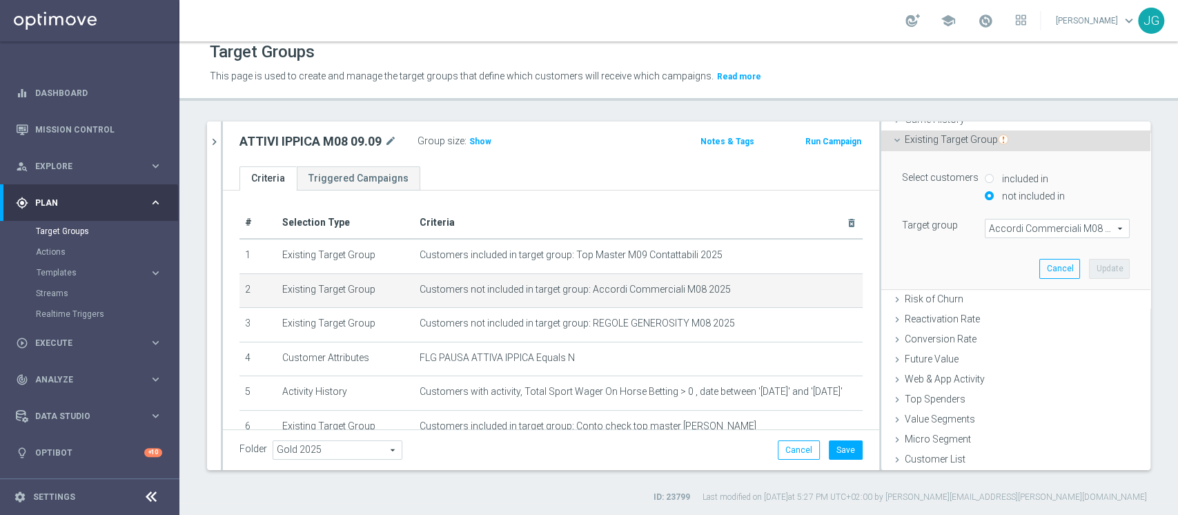
click at [986, 228] on span "Accordi Commerciali M08 2025" at bounding box center [1058, 228] width 144 height 18
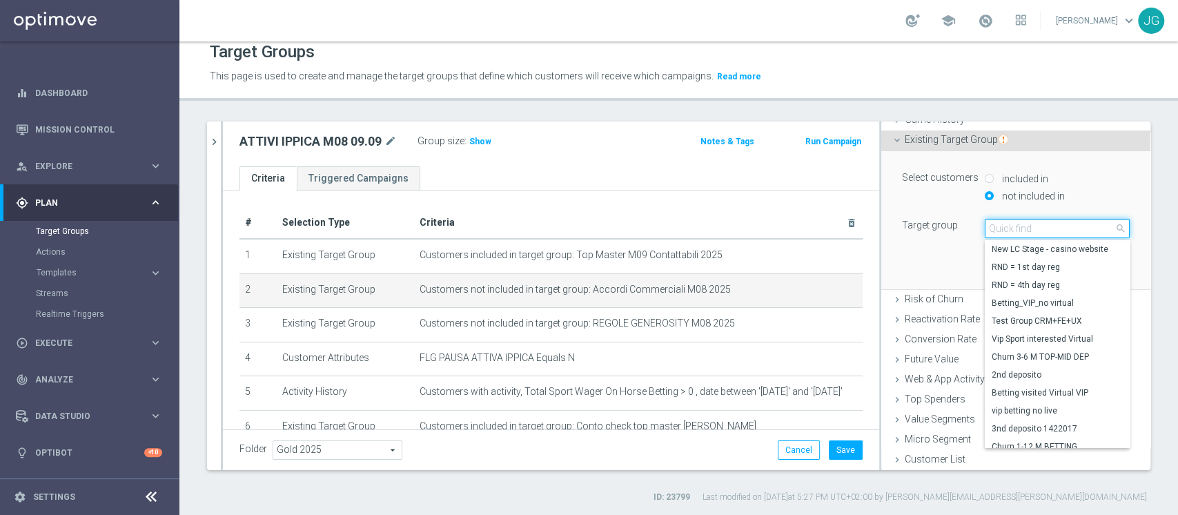
click at [985, 228] on input "search" at bounding box center [1057, 228] width 145 height 19
type input "accordi commer"
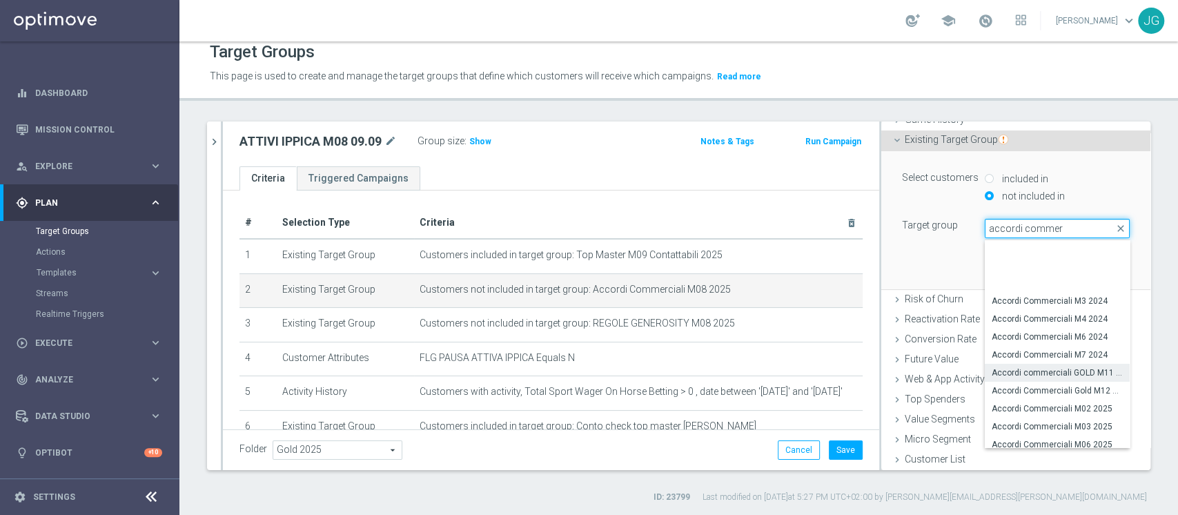
scroll to position [77, 0]
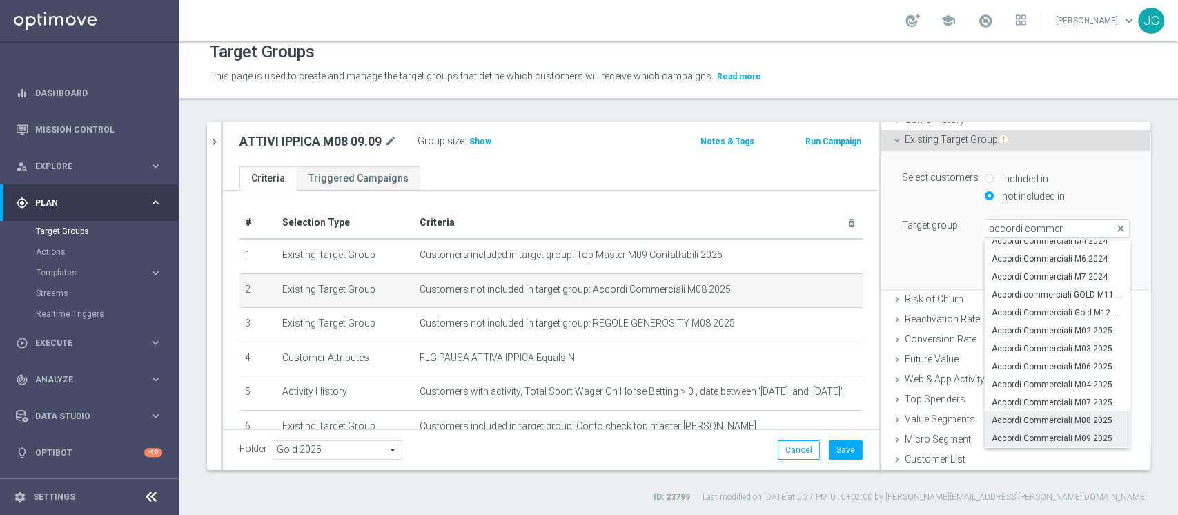
click at [1027, 434] on span "Accordi Commerciali M09 2025" at bounding box center [1057, 438] width 131 height 11
type input "Accordi Commerciali M09 2025"
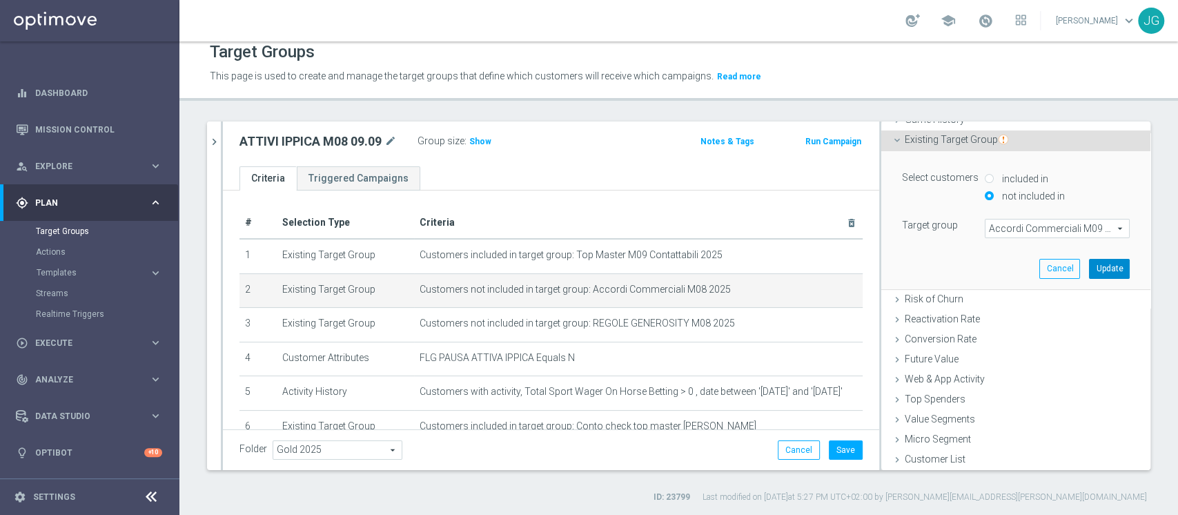
click at [1089, 270] on button "Update" at bounding box center [1109, 268] width 41 height 19
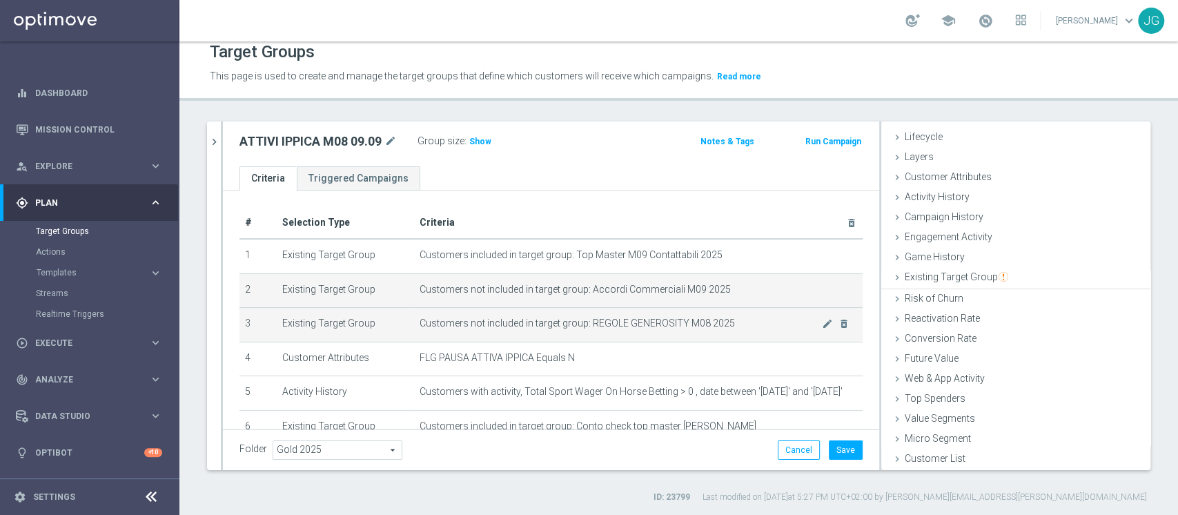
scroll to position [26, 0]
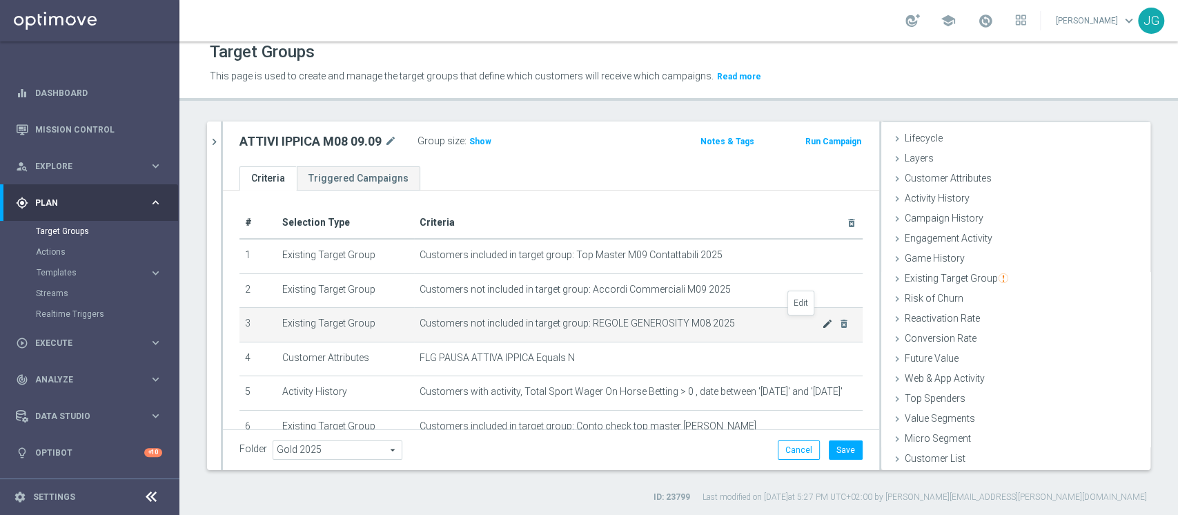
click at [822, 323] on icon "mode_edit" at bounding box center [827, 323] width 11 height 11
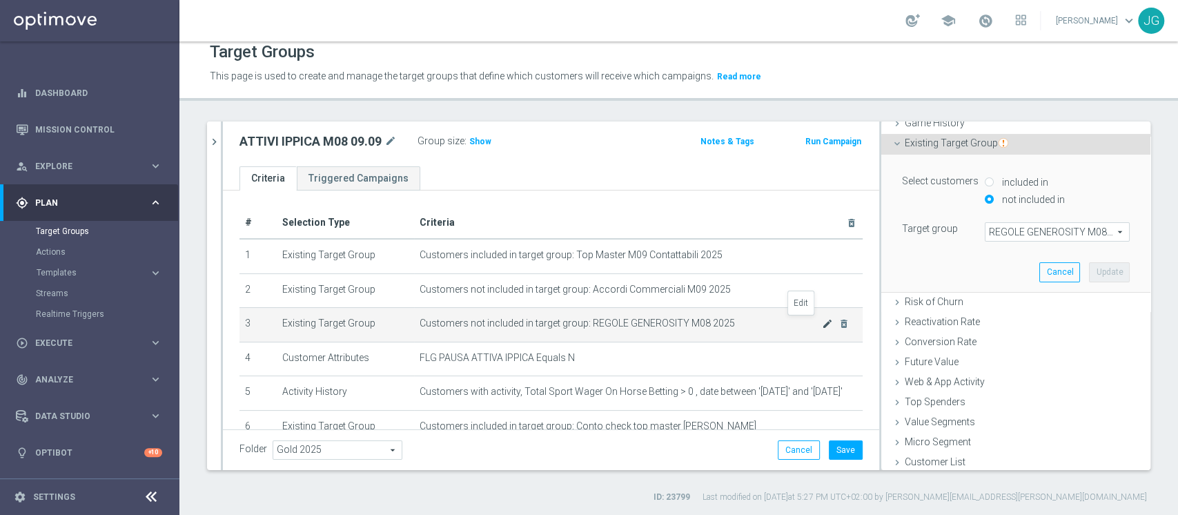
scroll to position [164, 0]
click at [1005, 229] on span "REGOLE GENEROSITY M08 2025" at bounding box center [1058, 228] width 144 height 18
click at [0, 0] on input "search" at bounding box center [0, 0] width 0 height 0
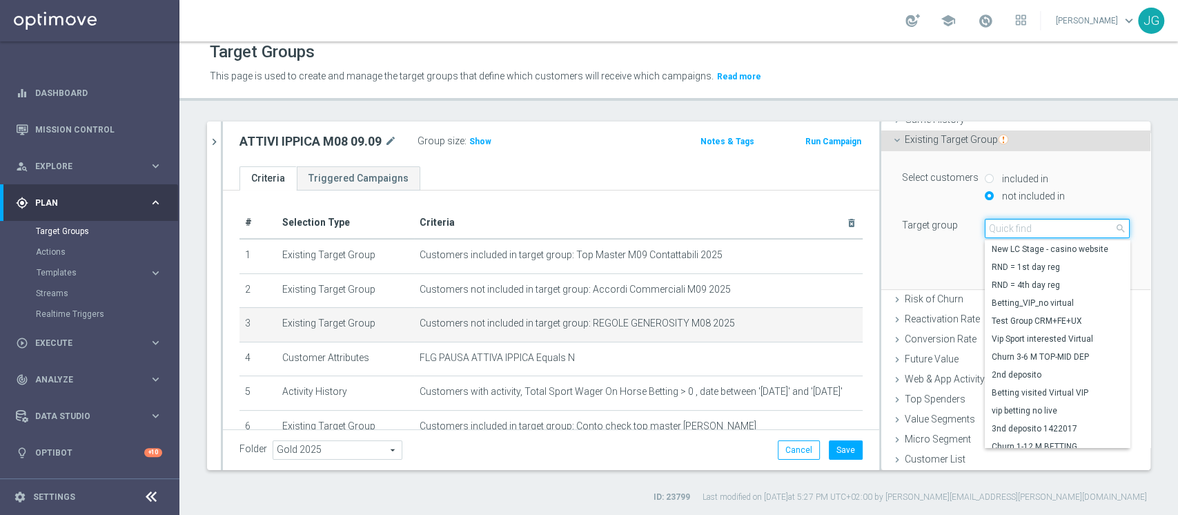
click at [1005, 229] on input "search" at bounding box center [1057, 228] width 145 height 19
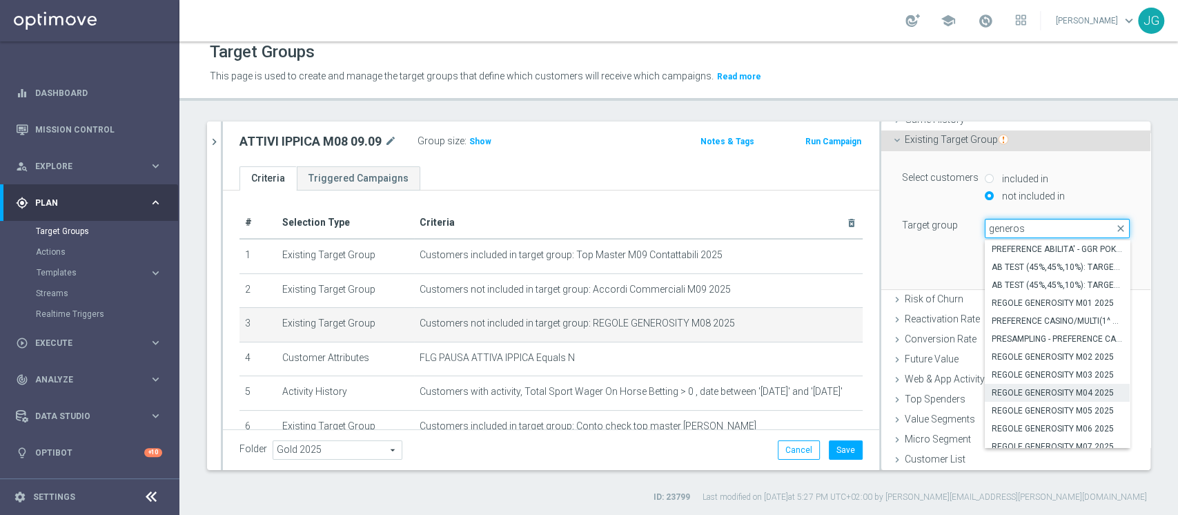
scroll to position [94, 0]
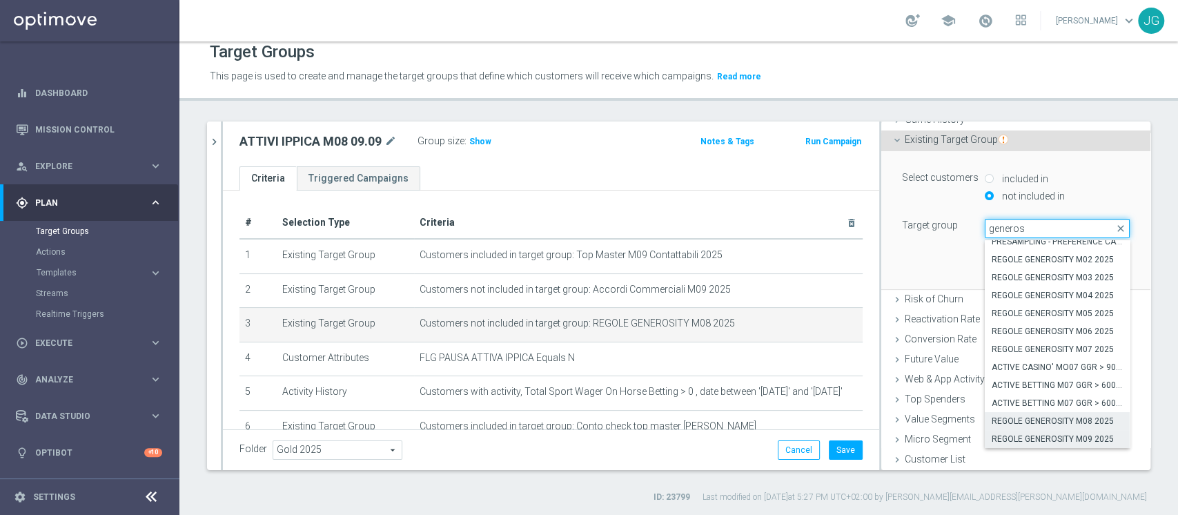
type input "generos"
click at [1033, 436] on span "REGOLE GENEROSITY M09 2025" at bounding box center [1057, 438] width 131 height 11
type input "REGOLE GENEROSITY M09 2025"
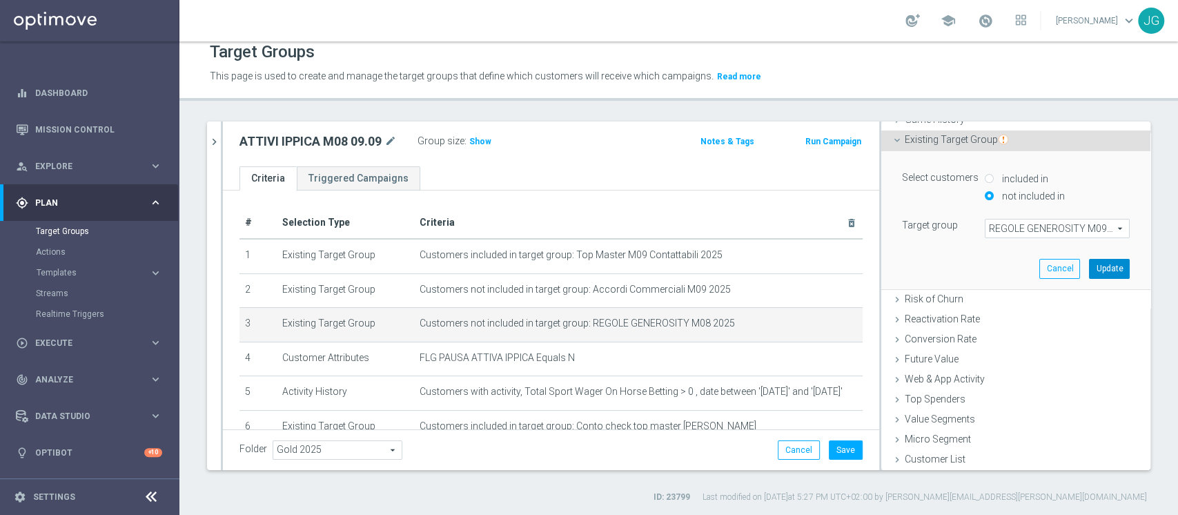
click at [1089, 263] on button "Update" at bounding box center [1109, 268] width 41 height 19
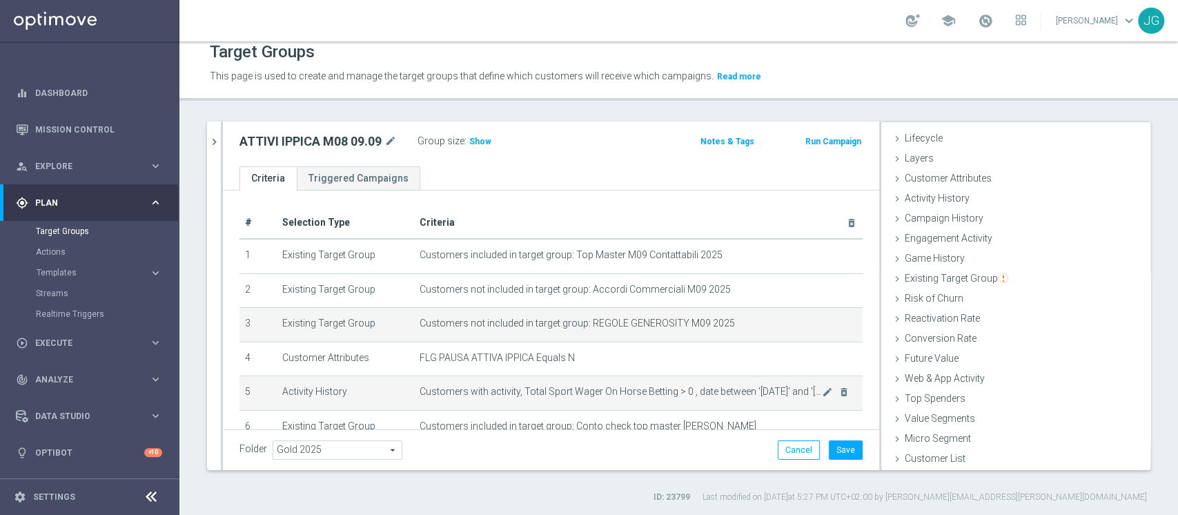
scroll to position [81, 0]
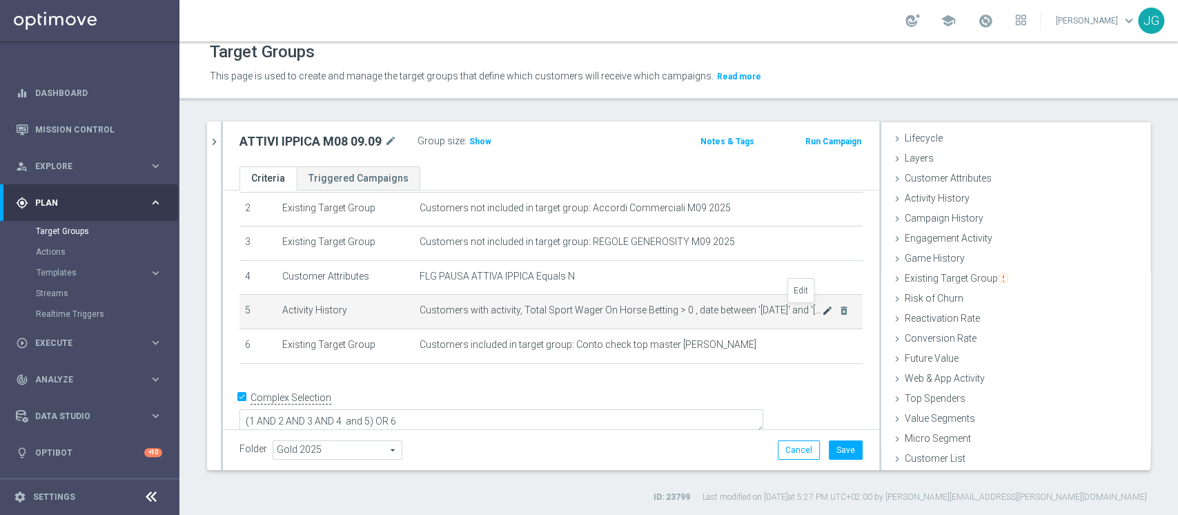
click at [822, 311] on icon "mode_edit" at bounding box center [827, 310] width 11 height 11
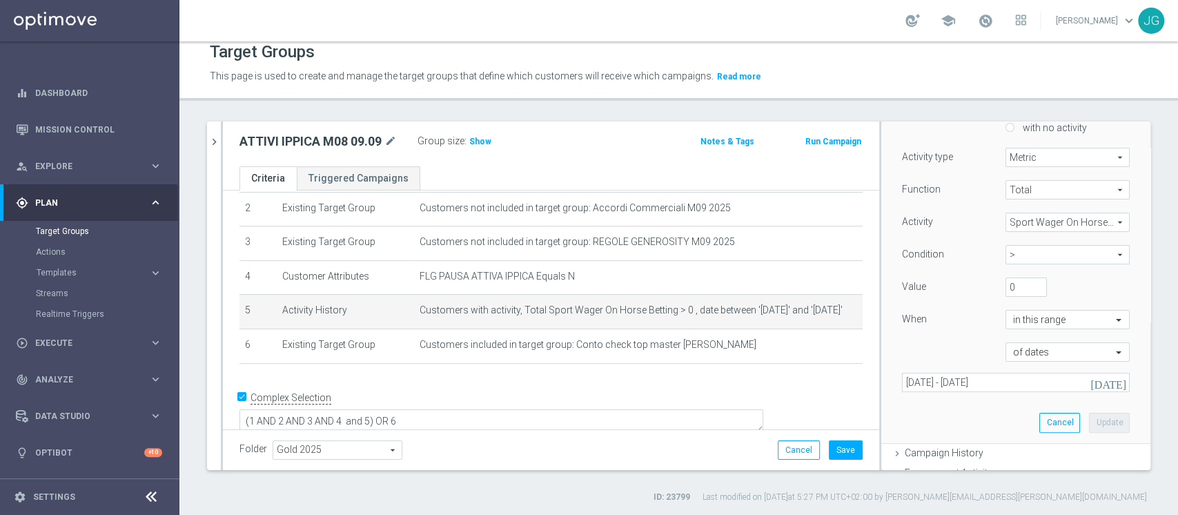
scroll to position [150, 0]
click at [1095, 385] on icon "[DATE]" at bounding box center [1109, 382] width 37 height 12
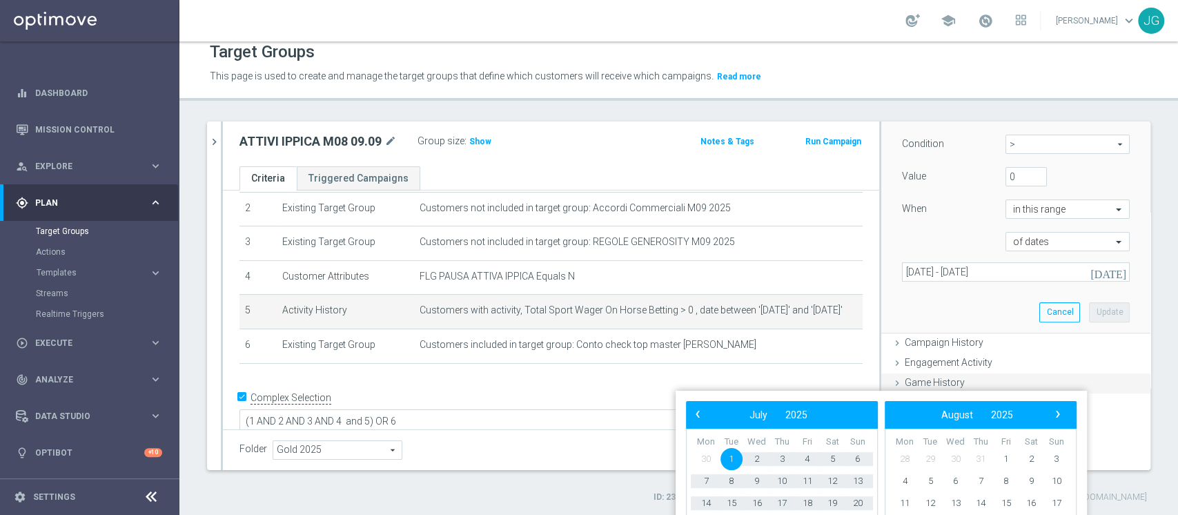
scroll to position [384, 0]
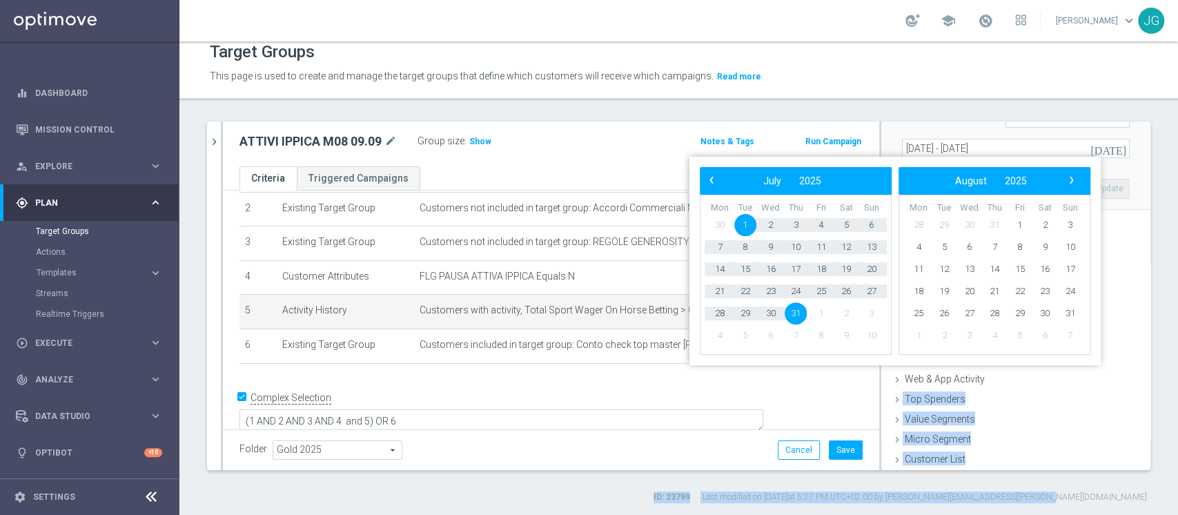
drag, startPoint x: 1177, startPoint y: 369, endPoint x: 1174, endPoint y: 489, distance: 120.1
click at [1174, 489] on div "Target Groups This page is used to create and manage the target groups that def…" at bounding box center [678, 278] width 999 height 474
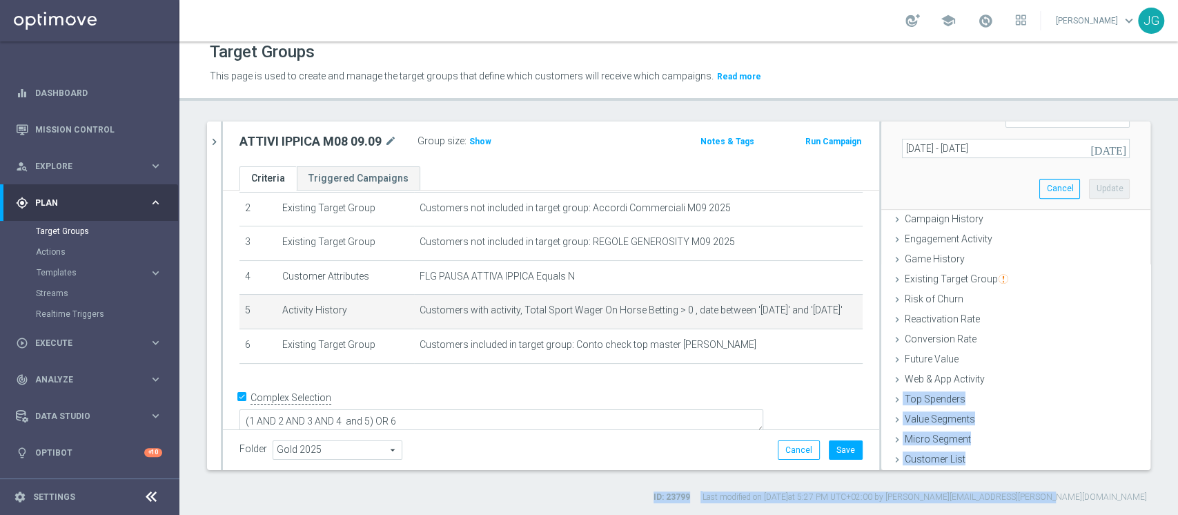
click at [1092, 149] on icon "[DATE]" at bounding box center [1109, 148] width 37 height 12
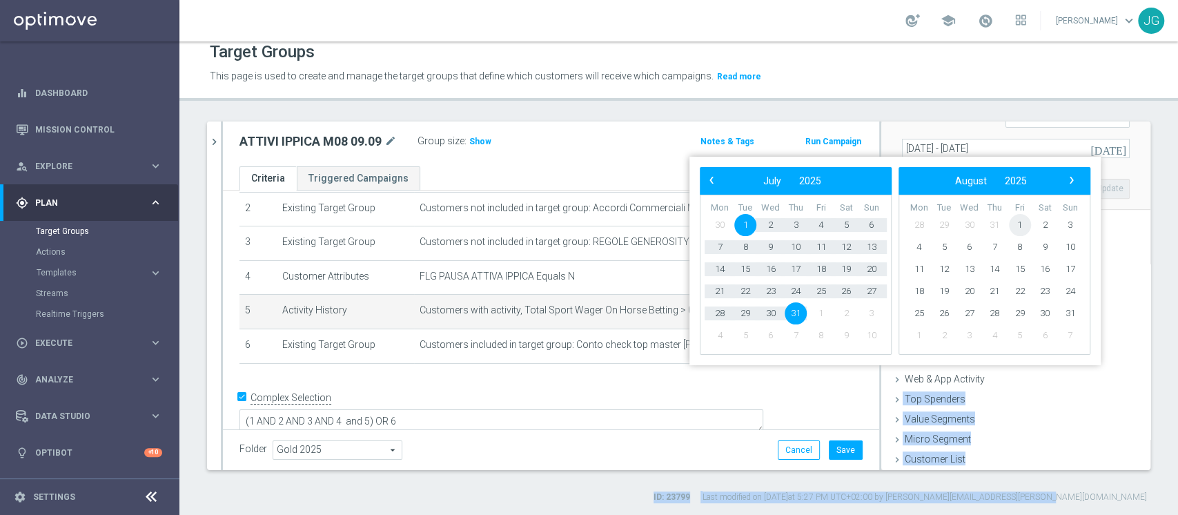
click at [1013, 219] on span "1" at bounding box center [1020, 225] width 22 height 22
click at [873, 313] on span "31" at bounding box center [872, 313] width 22 height 22
type input "01 Aug 2025 - 31 Aug 2025"
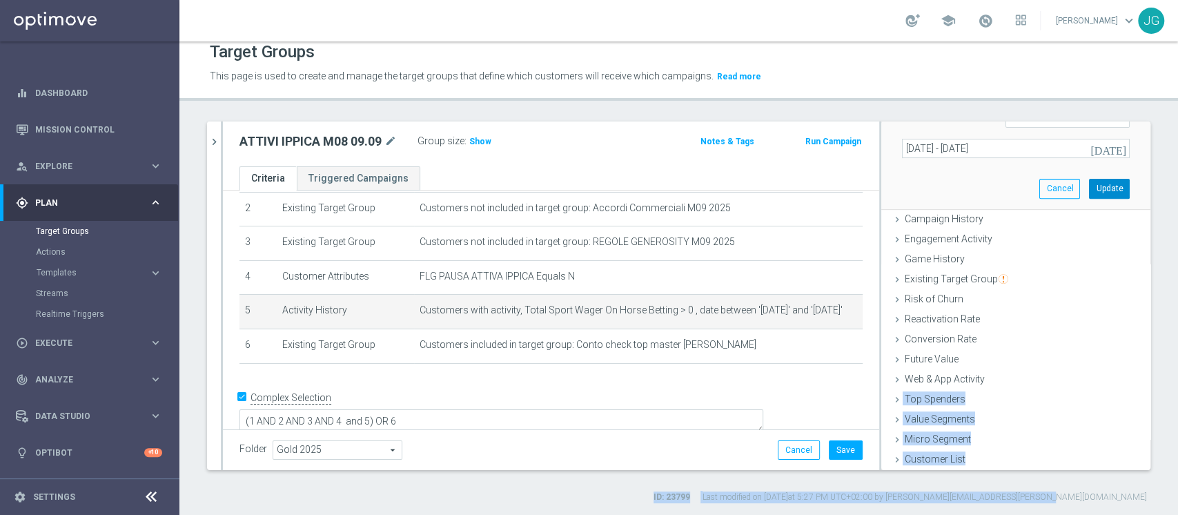
click at [1089, 182] on button "Update" at bounding box center [1109, 188] width 41 height 19
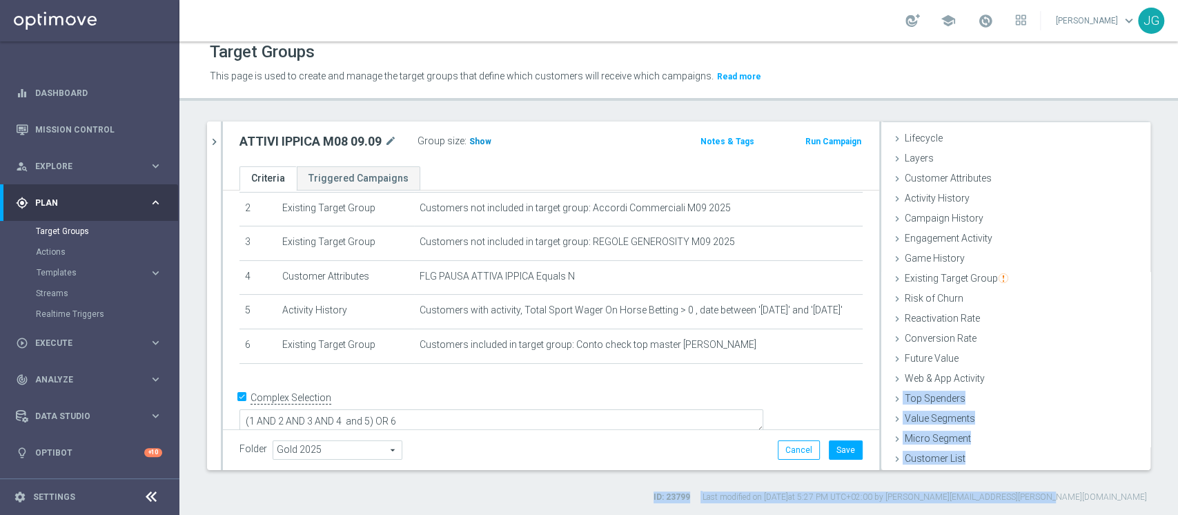
click at [482, 142] on span "Show" at bounding box center [480, 142] width 22 height 10
click at [705, 474] on div "active ippica close more_vert Prioritize Customer Target Groups library_add cre…" at bounding box center [678, 312] width 999 height 382
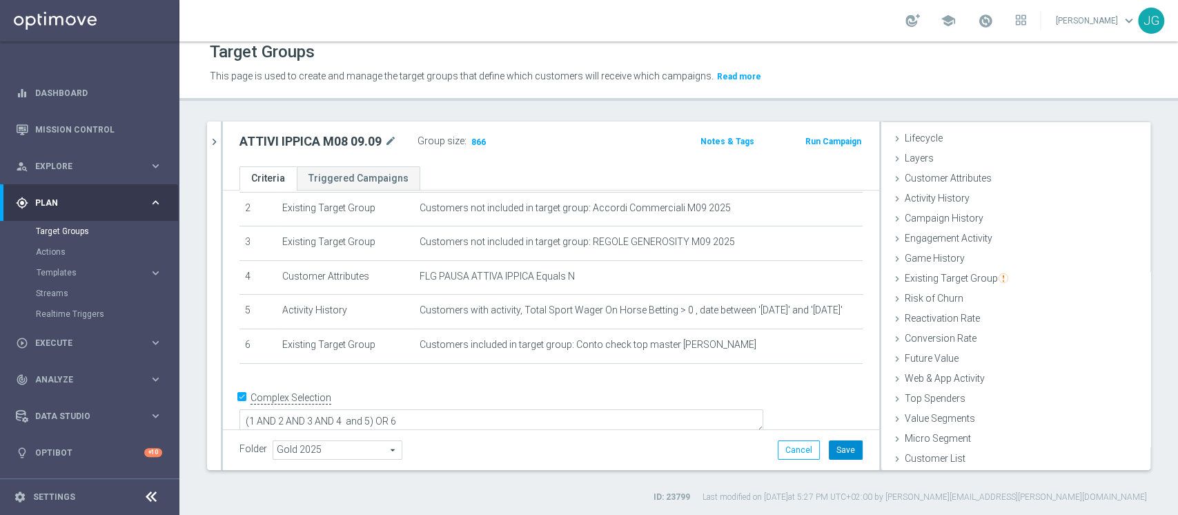
click at [829, 447] on button "Save" at bounding box center [846, 449] width 34 height 19
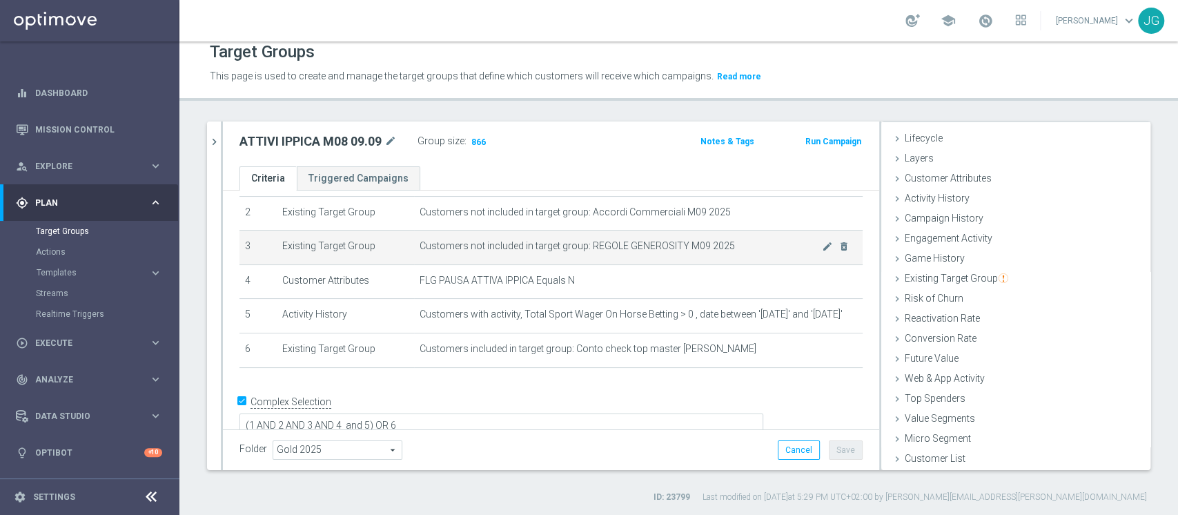
scroll to position [81, 0]
